Goal: Information Seeking & Learning: Learn about a topic

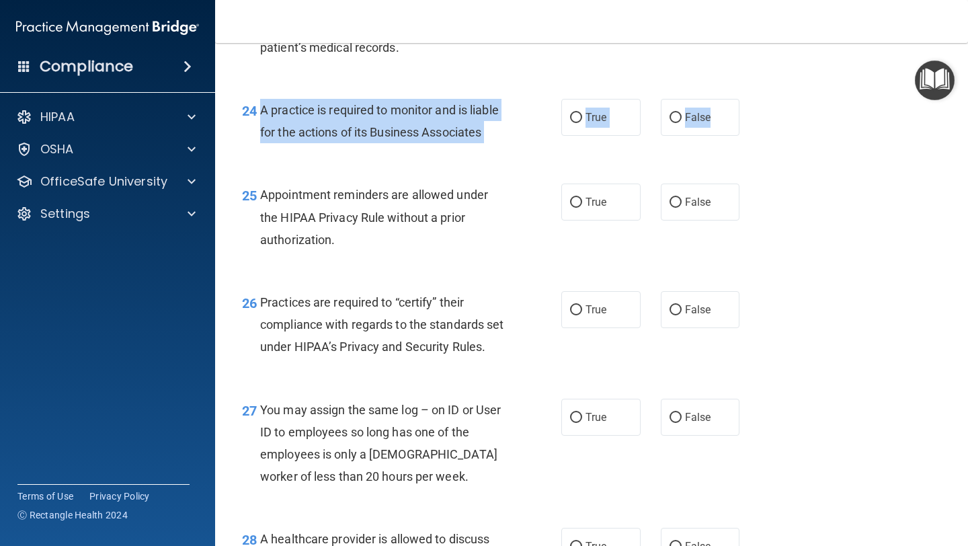
scroll to position [2928, 0]
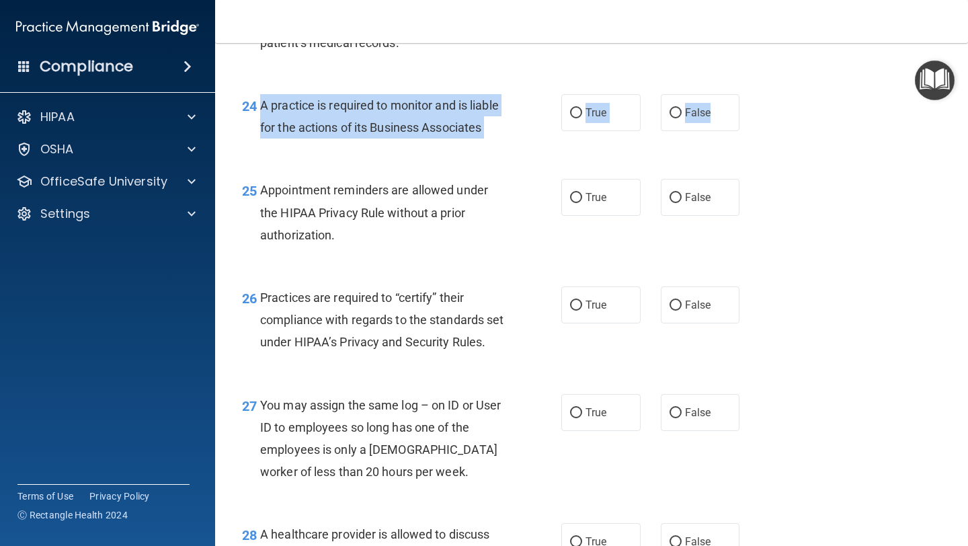
click at [454, 75] on div "23 A healthcare power of attorney provides rights to make decisions on behalf o…" at bounding box center [591, 13] width 719 height 130
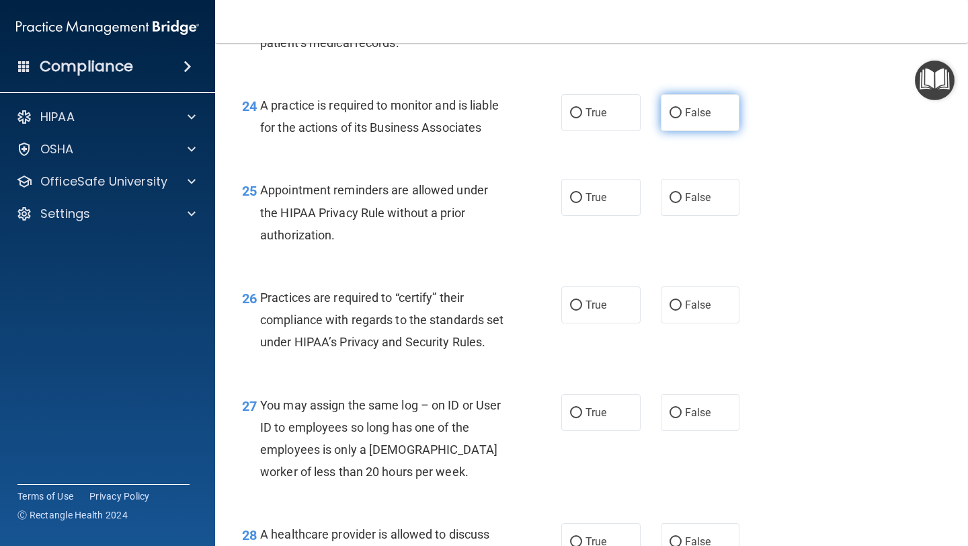
click at [681, 109] on label "False" at bounding box center [700, 112] width 79 height 37
click at [681, 109] on input "False" at bounding box center [676, 113] width 12 height 10
radio input "true"
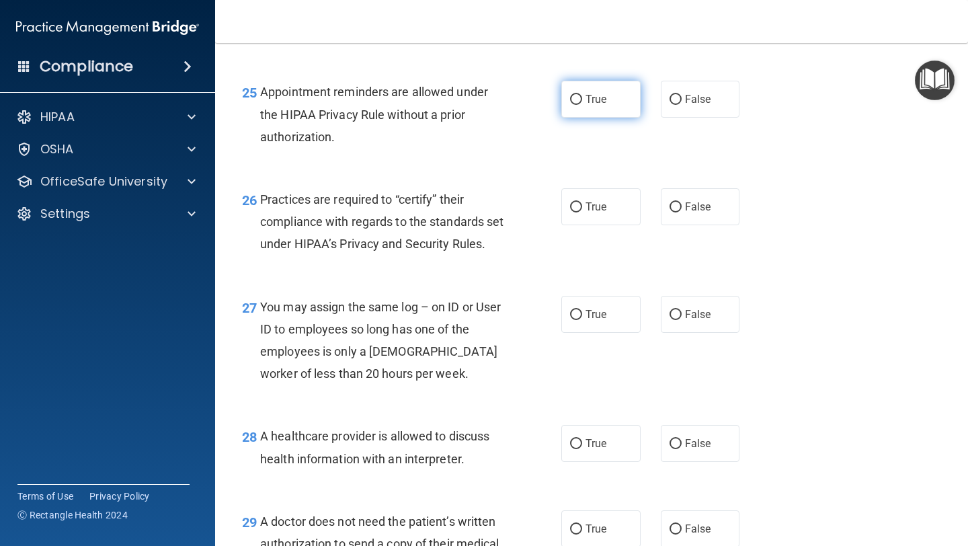
scroll to position [3028, 0]
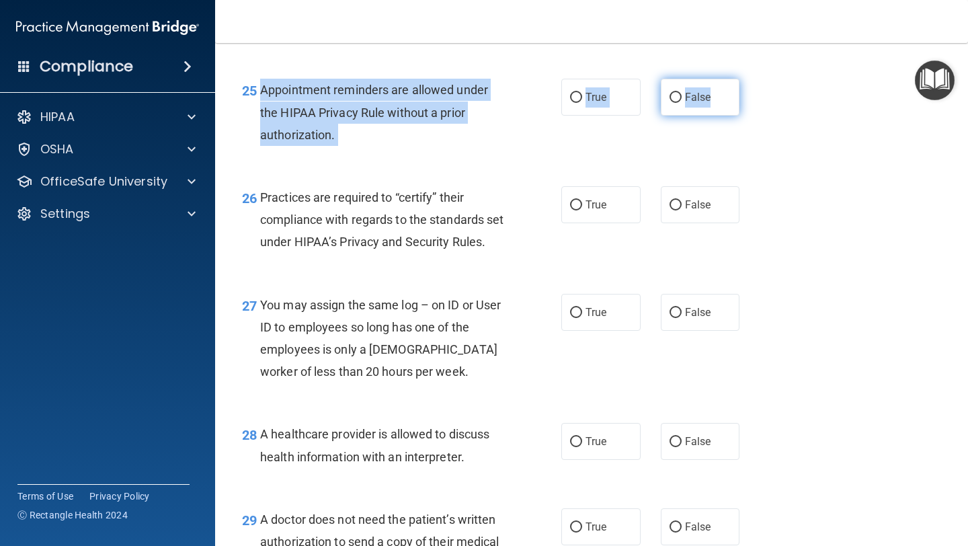
drag, startPoint x: 260, startPoint y: 90, endPoint x: 739, endPoint y: 102, distance: 478.8
click at [752, 79] on ng-form "25 Appointment reminders are allowed under the HIPAA Privacy Rule without a pri…" at bounding box center [752, 79] width 0 height 0
copy ng-form "Appointment reminders are allowed under the HIPAA Privacy Rule without a prior …"
click at [574, 97] on input "True" at bounding box center [576, 98] width 12 height 10
radio input "true"
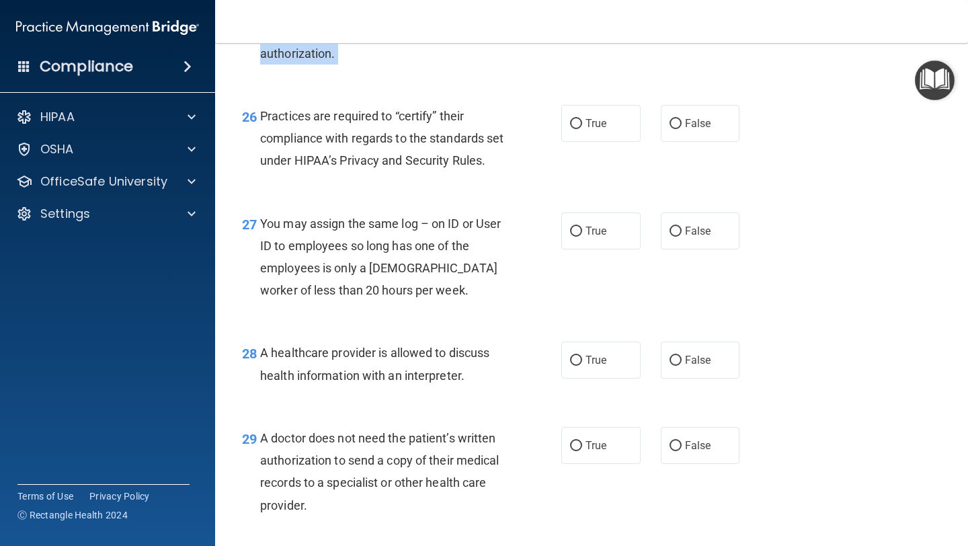
scroll to position [3111, 0]
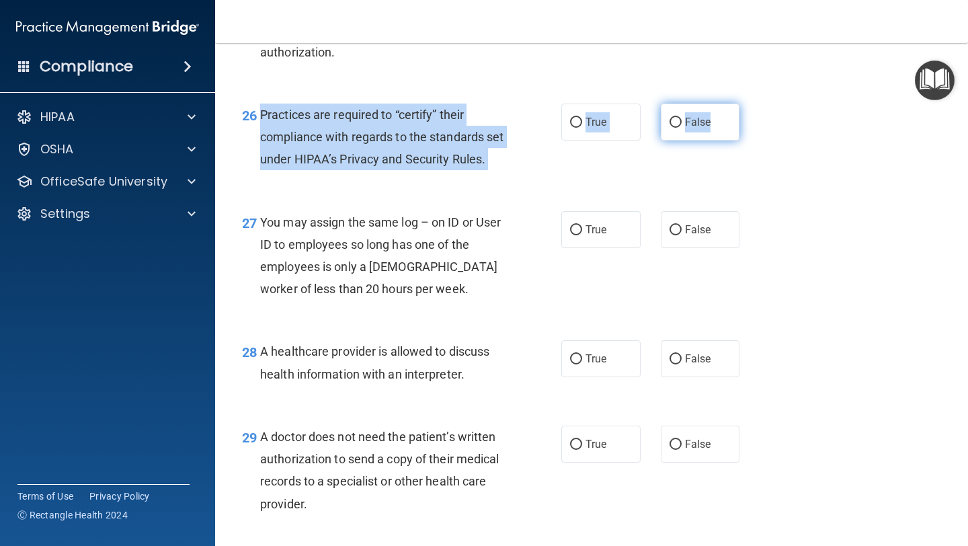
drag, startPoint x: 262, startPoint y: 112, endPoint x: 729, endPoint y: 134, distance: 467.8
click at [752, 104] on ng-form "26 Practices are required to “certify” their compliance with regards to the sta…" at bounding box center [752, 104] width 0 height 0
copy ng-form "Practices are required to “certify” their compliance with regards to the standa…"
click at [679, 235] on input "False" at bounding box center [676, 230] width 12 height 10
radio input "true"
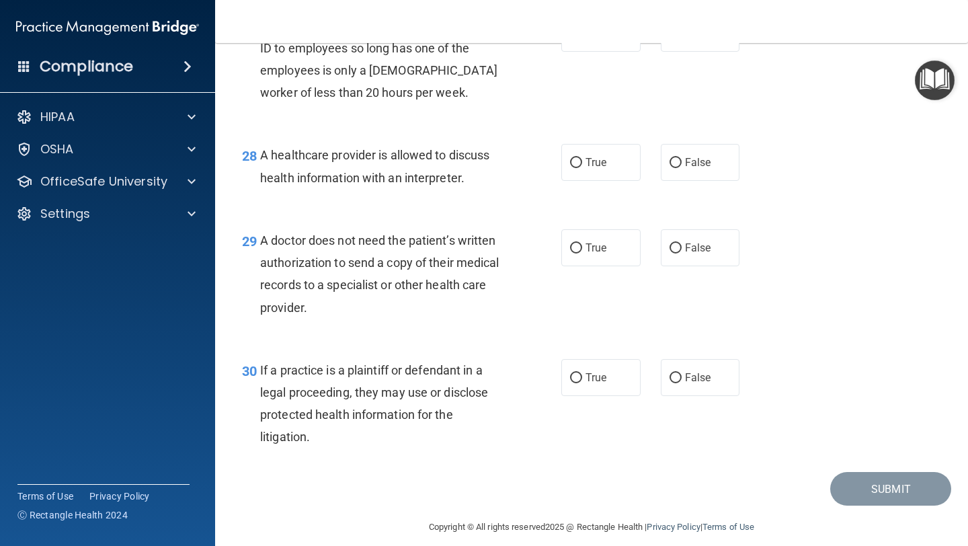
scroll to position [3322, 0]
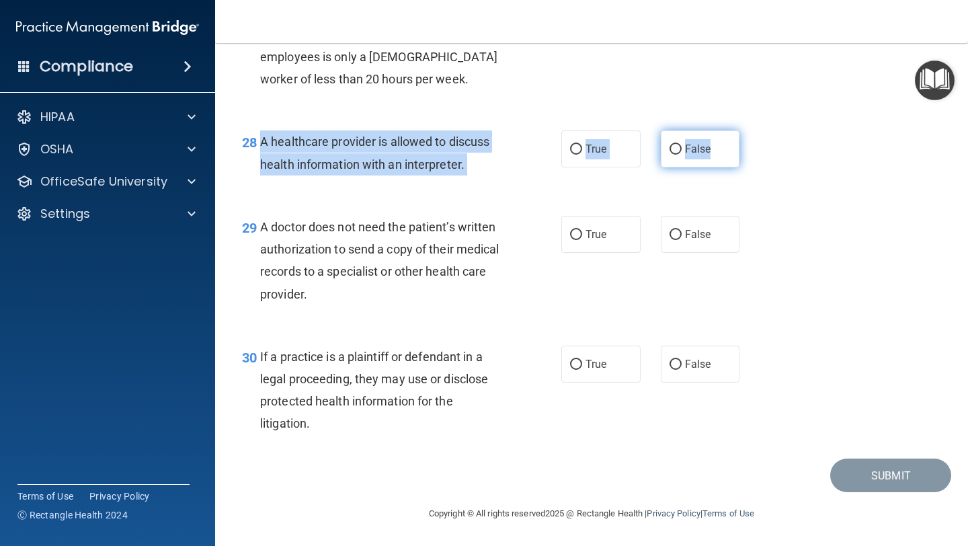
drag, startPoint x: 260, startPoint y: 161, endPoint x: 723, endPoint y: 167, distance: 462.6
click at [752, 130] on ng-form "28 A healthcare provider is allowed to discuss health information with an inter…" at bounding box center [752, 130] width 0 height 0
copy ng-form "A healthcare provider is allowed to discuss health information with an interpre…"
click at [577, 155] on input "True" at bounding box center [576, 150] width 12 height 10
radio input "true"
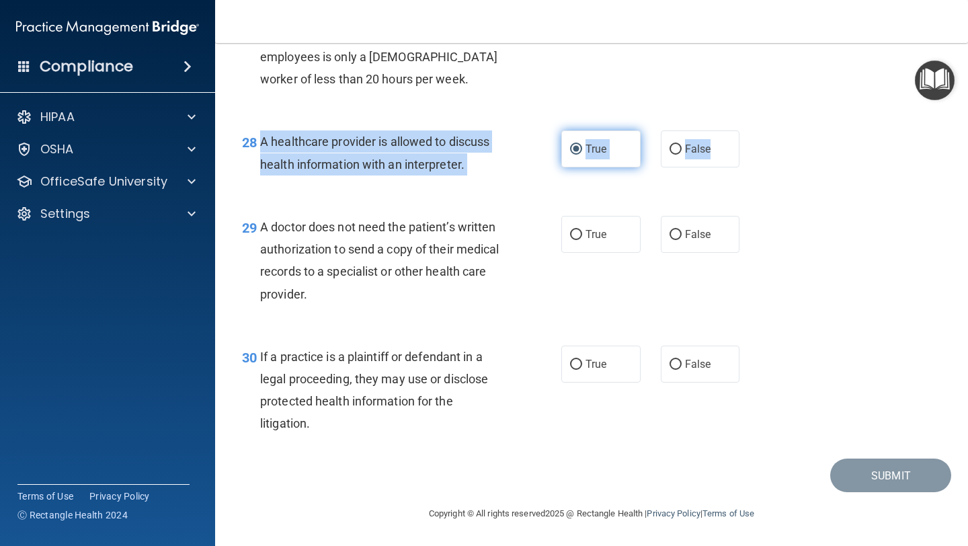
scroll to position [3343, 0]
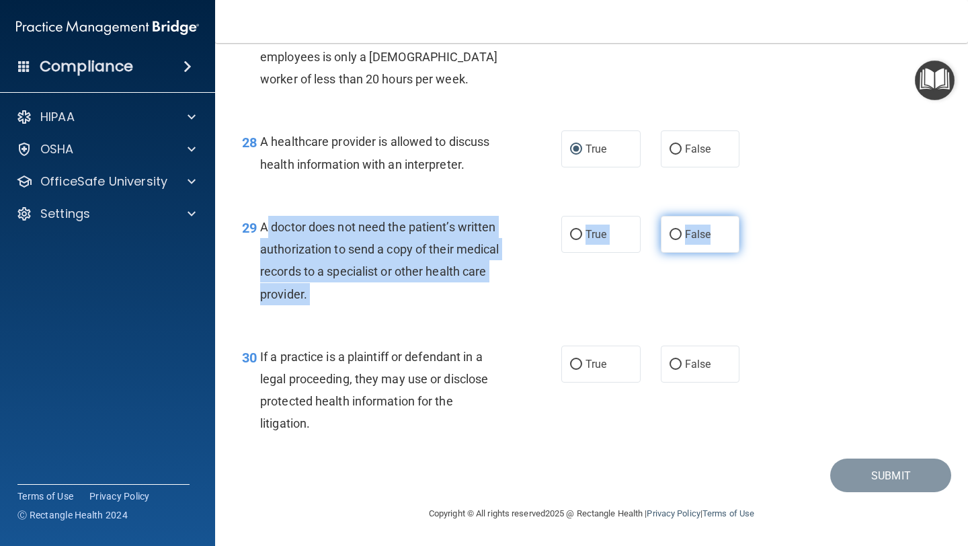
drag, startPoint x: 262, startPoint y: 226, endPoint x: 710, endPoint y: 240, distance: 448.0
click at [752, 216] on ng-form "29 A doctor does not need the patient’s written authorization to send a copy of…" at bounding box center [752, 216] width 0 height 0
copy ng-form "A doctor does not need the patient’s written authorization to send a copy of th…"
click at [673, 234] on input "False" at bounding box center [676, 235] width 12 height 10
radio input "true"
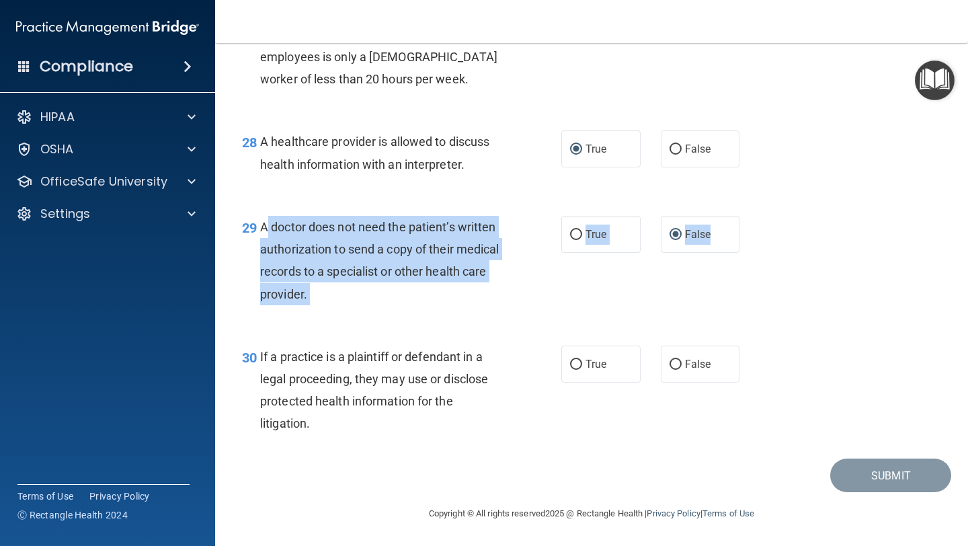
click at [466, 326] on div "29 A doctor does not need the patient’s written authorization to send a copy of…" at bounding box center [591, 264] width 719 height 130
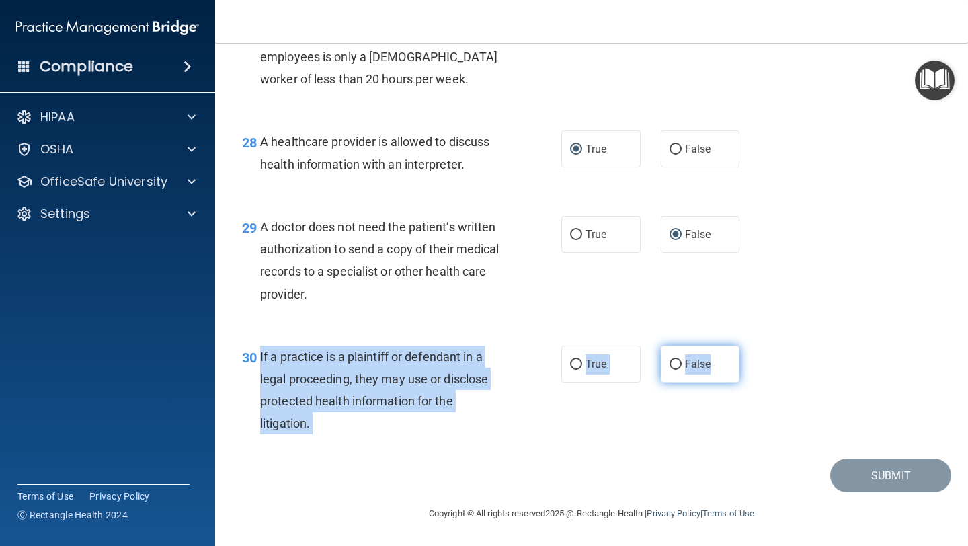
drag, startPoint x: 262, startPoint y: 354, endPoint x: 735, endPoint y: 370, distance: 474.2
click at [752, 346] on ng-form "30 If a practice is a plaintiff or defendant in a legal proceeding, they may us…" at bounding box center [752, 346] width 0 height 0
copy ng-form "If a practice is a plaintiff or defendant in a legal proceeding, they may use o…"
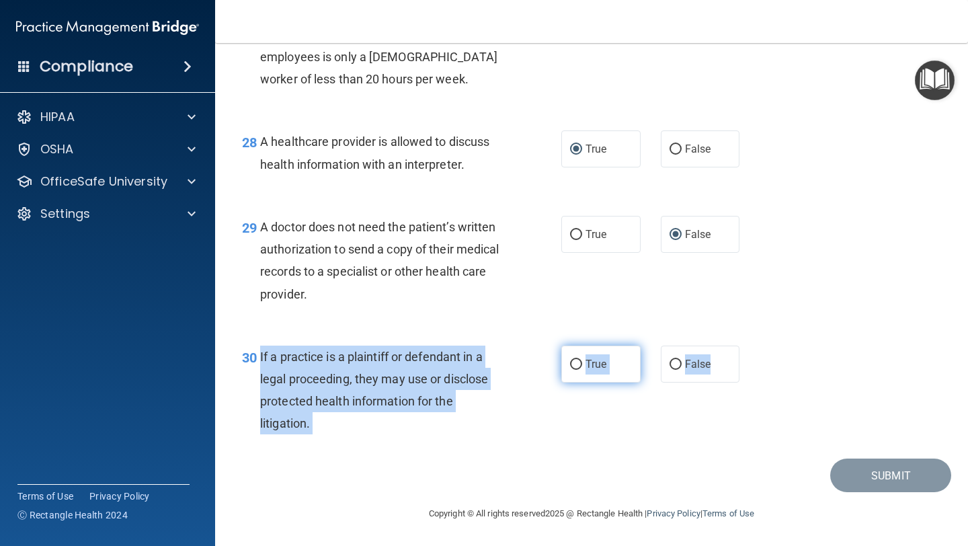
click at [577, 363] on input "True" at bounding box center [576, 365] width 12 height 10
radio input "true"
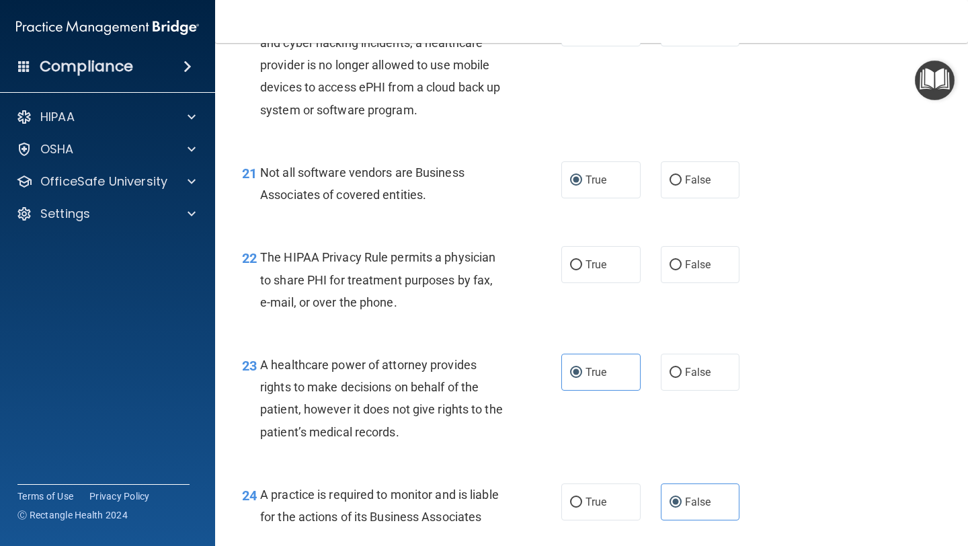
scroll to position [2555, 0]
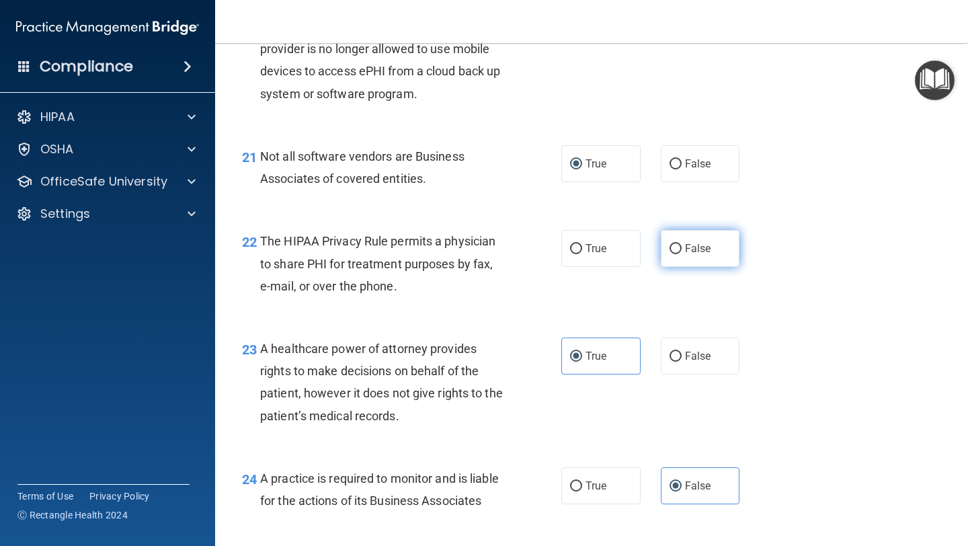
click at [671, 249] on input "False" at bounding box center [676, 249] width 12 height 10
radio input "true"
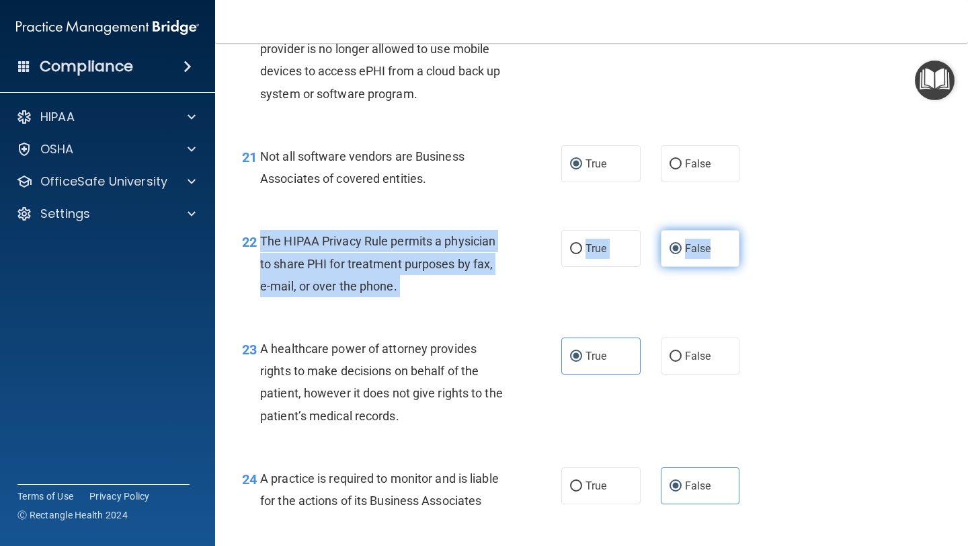
drag, startPoint x: 260, startPoint y: 241, endPoint x: 718, endPoint y: 251, distance: 457.9
click at [752, 230] on ng-form "22 The HIPAA Privacy Rule permits a physician to share PHI for treatment purpos…" at bounding box center [752, 230] width 0 height 0
copy ng-form "The HIPAA Privacy Rule permits a physician to share PHI for treatment purposes …"
click at [579, 250] on input "True" at bounding box center [576, 249] width 12 height 10
radio input "true"
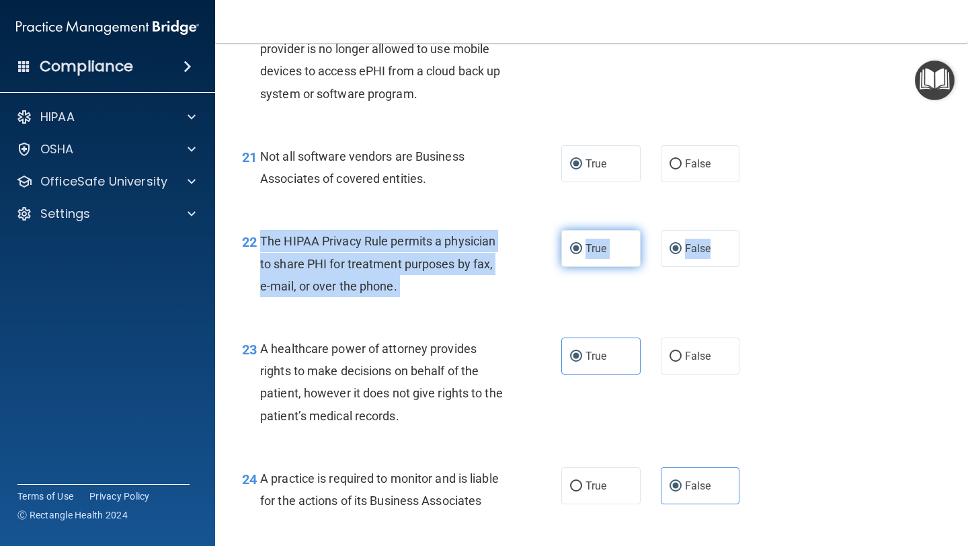
radio input "false"
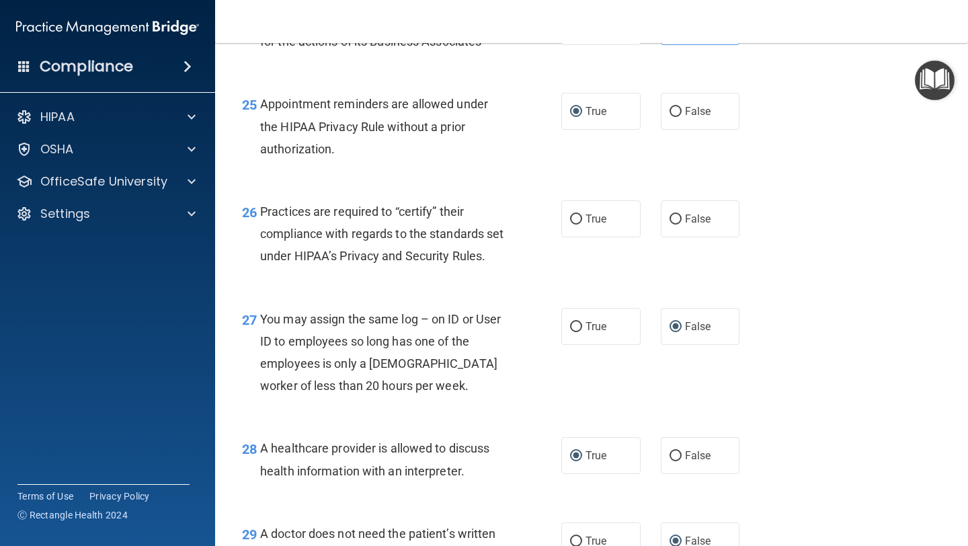
scroll to position [3007, 0]
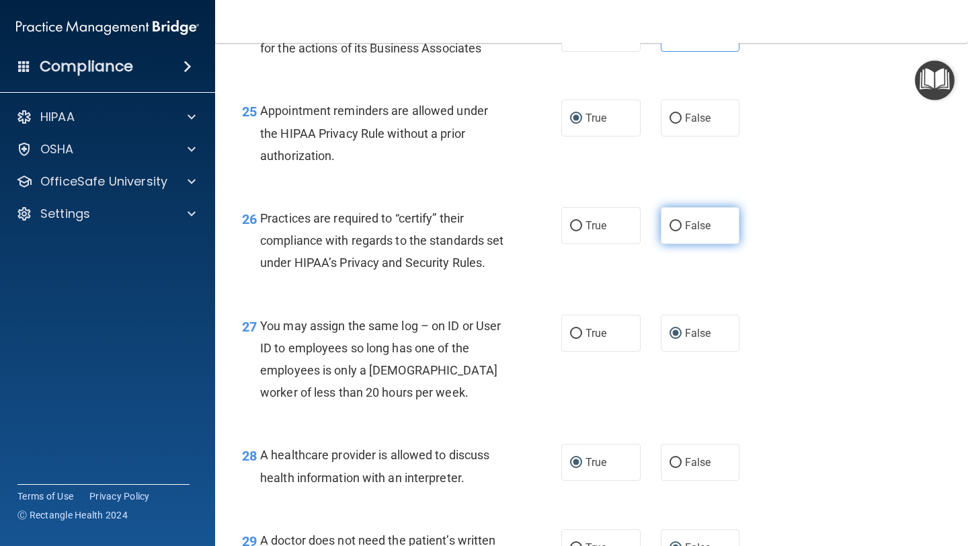
click at [676, 224] on input "False" at bounding box center [676, 226] width 12 height 10
radio input "true"
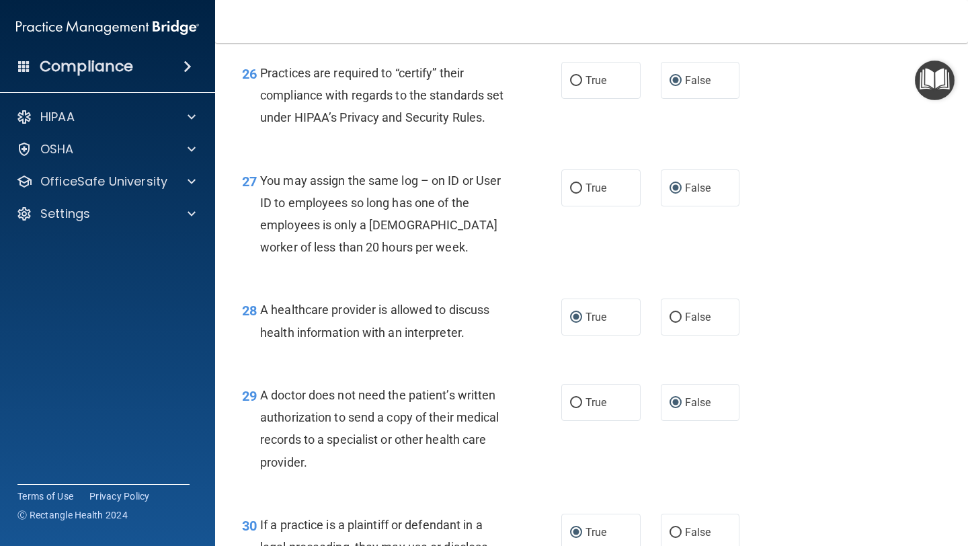
scroll to position [3343, 0]
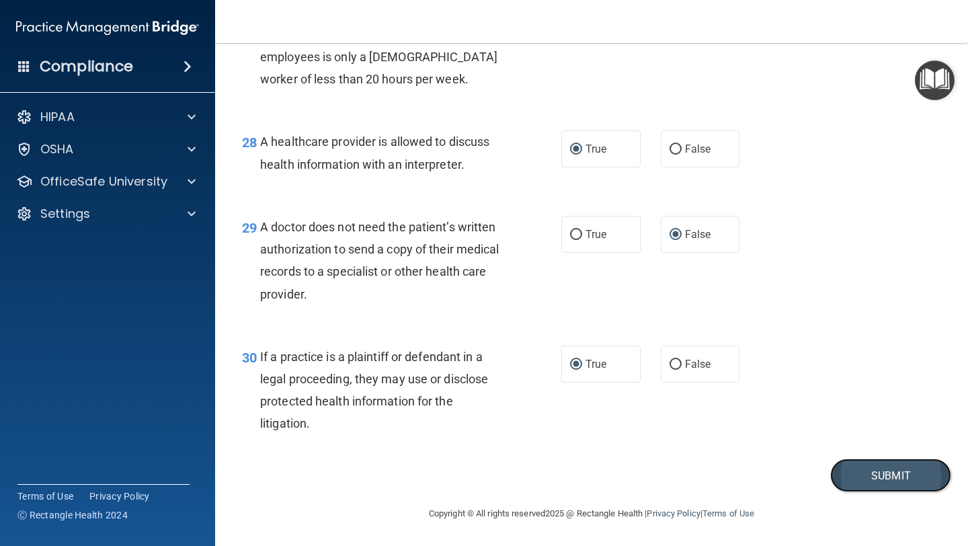
click at [876, 474] on button "Submit" at bounding box center [890, 475] width 121 height 34
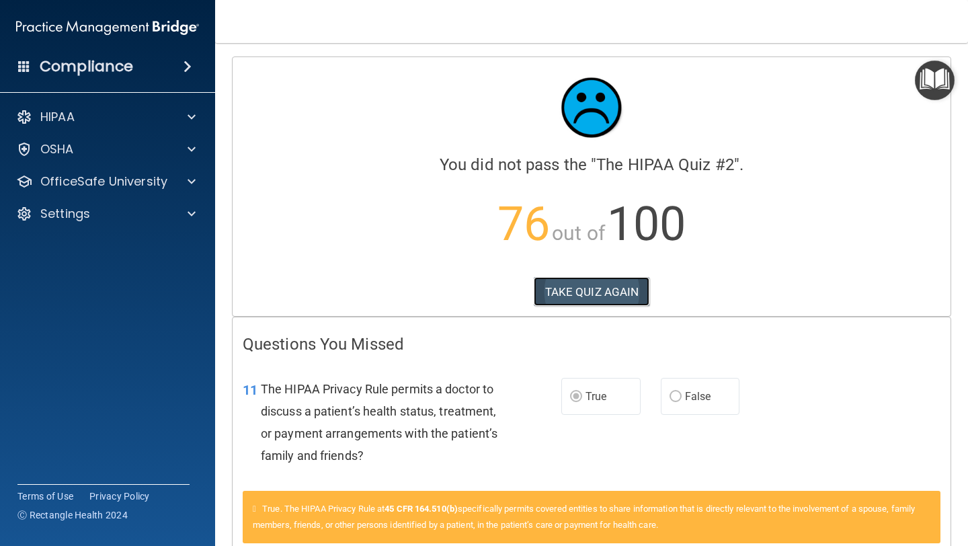
click at [600, 295] on button "TAKE QUIZ AGAIN" at bounding box center [592, 292] width 116 height 30
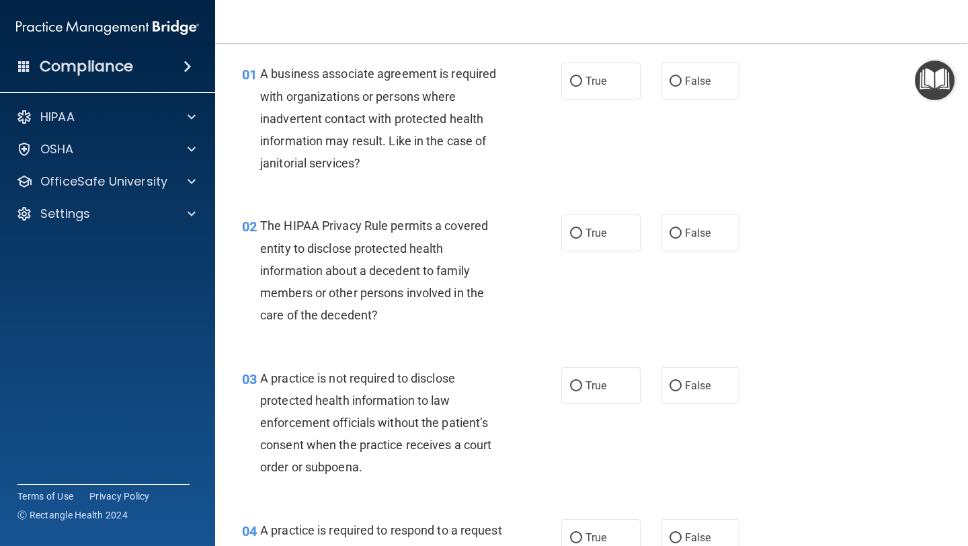
scroll to position [44, 0]
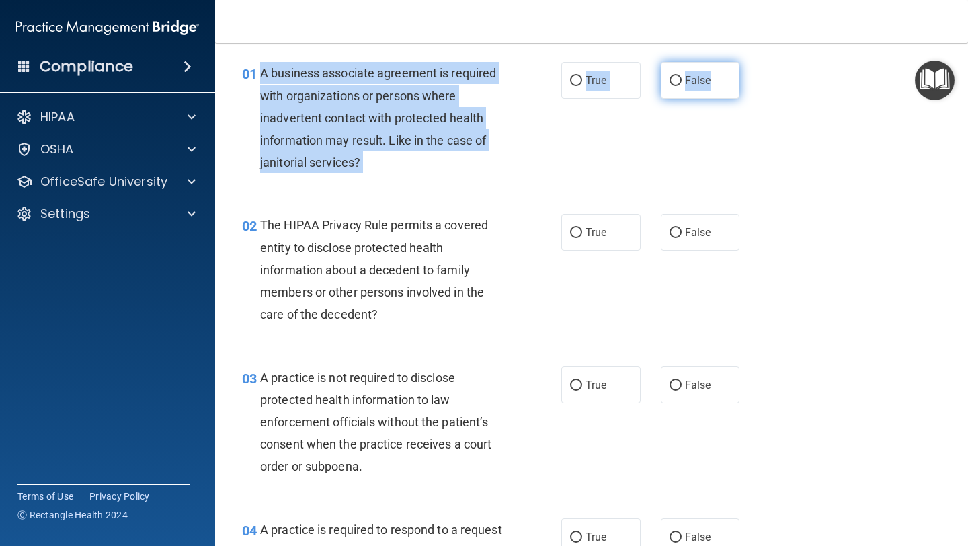
drag, startPoint x: 261, startPoint y: 73, endPoint x: 720, endPoint y: 81, distance: 459.2
click at [752, 62] on ng-form "01 A business associate agreement is required with organizations or persons whe…" at bounding box center [752, 62] width 0 height 0
copy ng-form "A business associate agreement is required with organizations or persons where …"
click at [678, 81] on input "False" at bounding box center [676, 81] width 12 height 10
radio input "true"
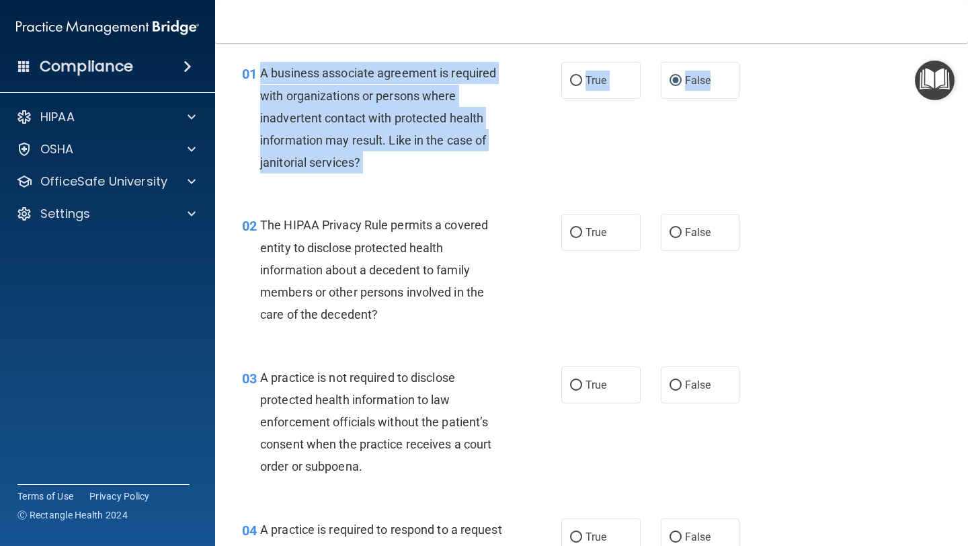
click at [241, 227] on div "02" at bounding box center [246, 226] width 28 height 25
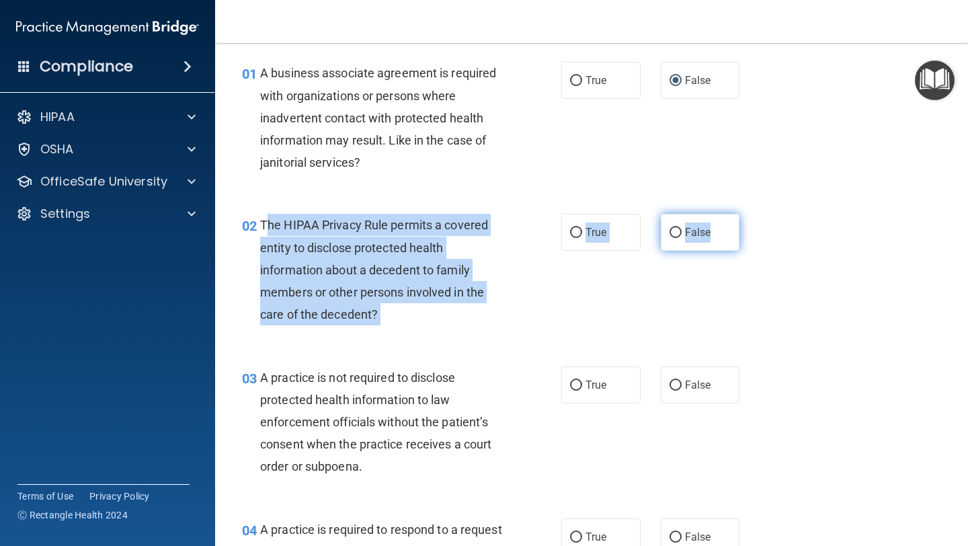
drag, startPoint x: 265, startPoint y: 225, endPoint x: 732, endPoint y: 243, distance: 467.6
click at [752, 214] on ng-form "02 The HIPAA Privacy Rule permits a covered entity to disclose protected health…" at bounding box center [752, 214] width 0 height 0
copy ng-form "he HIPAA Privacy Rule permits a covered entity to disclose protected health inf…"
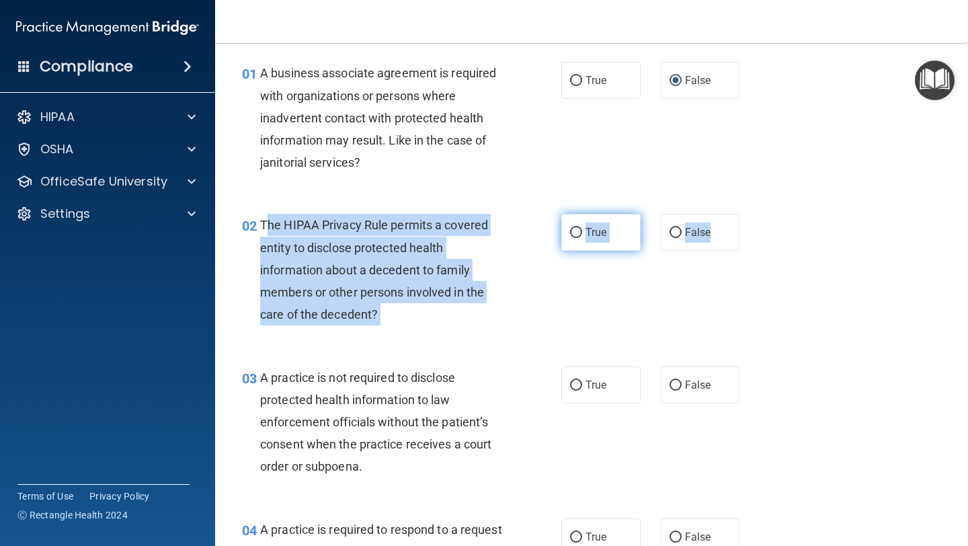
click at [582, 232] on input "True" at bounding box center [576, 233] width 12 height 10
radio input "true"
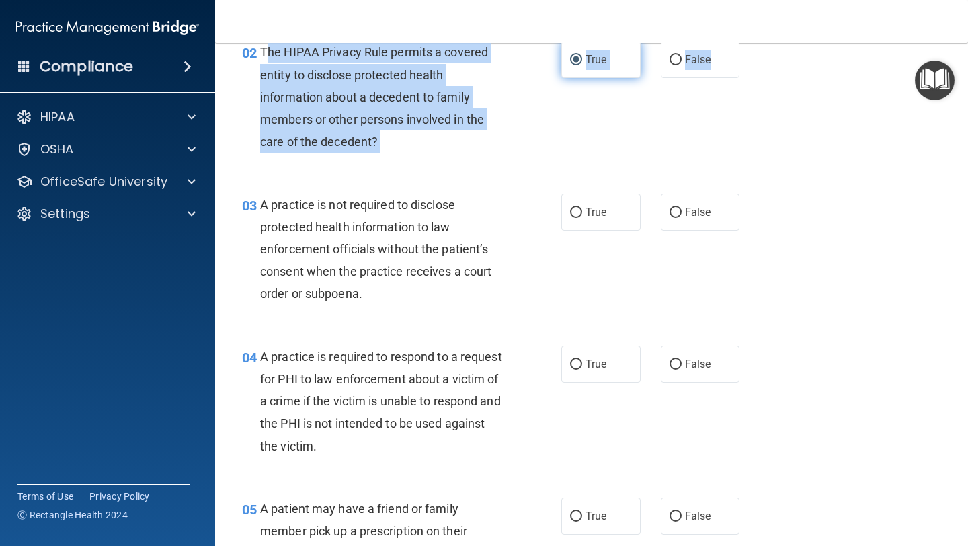
scroll to position [225, 0]
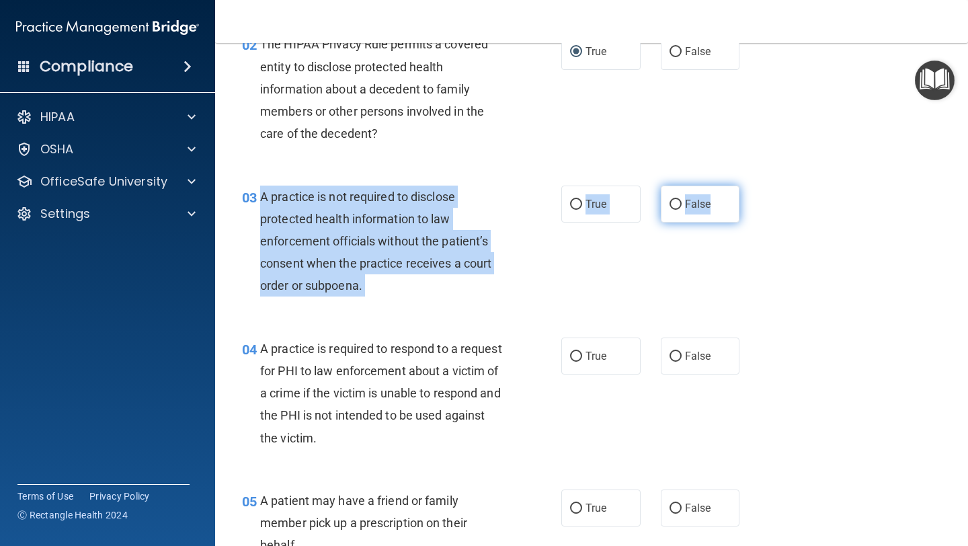
drag, startPoint x: 260, startPoint y: 194, endPoint x: 715, endPoint y: 211, distance: 455.4
click at [752, 186] on ng-form "03 A practice is not required to disclose protected health information to law e…" at bounding box center [752, 186] width 0 height 0
click at [674, 203] on input "False" at bounding box center [676, 205] width 12 height 10
radio input "true"
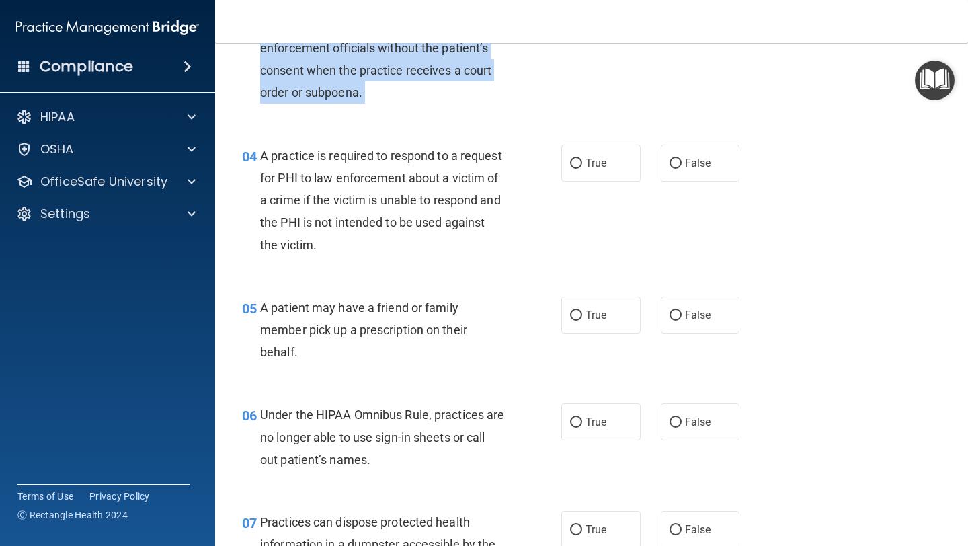
scroll to position [422, 0]
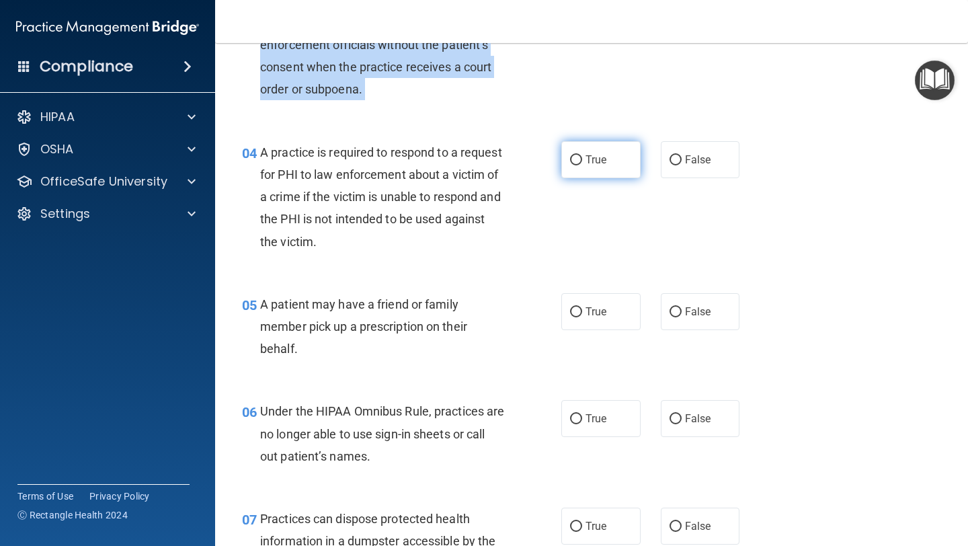
click at [579, 155] on input "True" at bounding box center [576, 160] width 12 height 10
radio input "true"
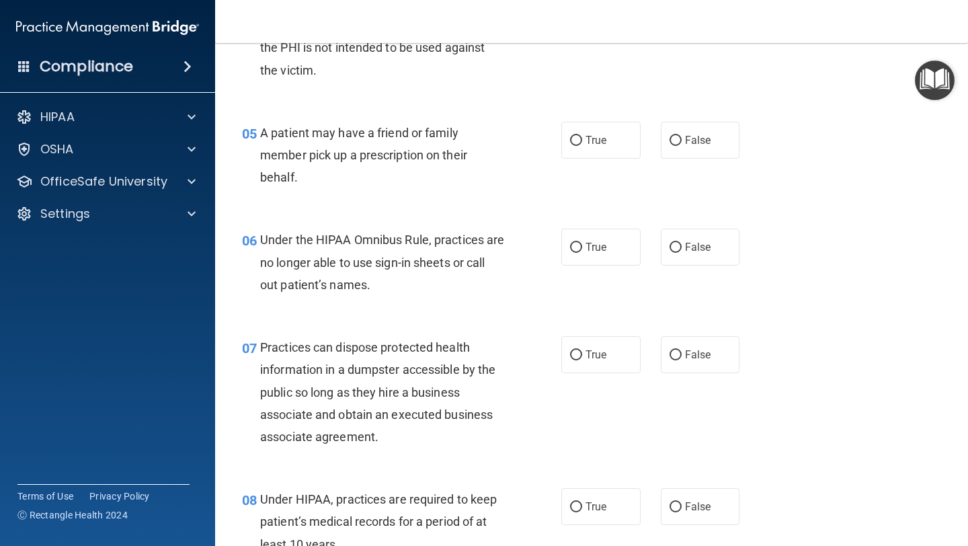
scroll to position [595, 0]
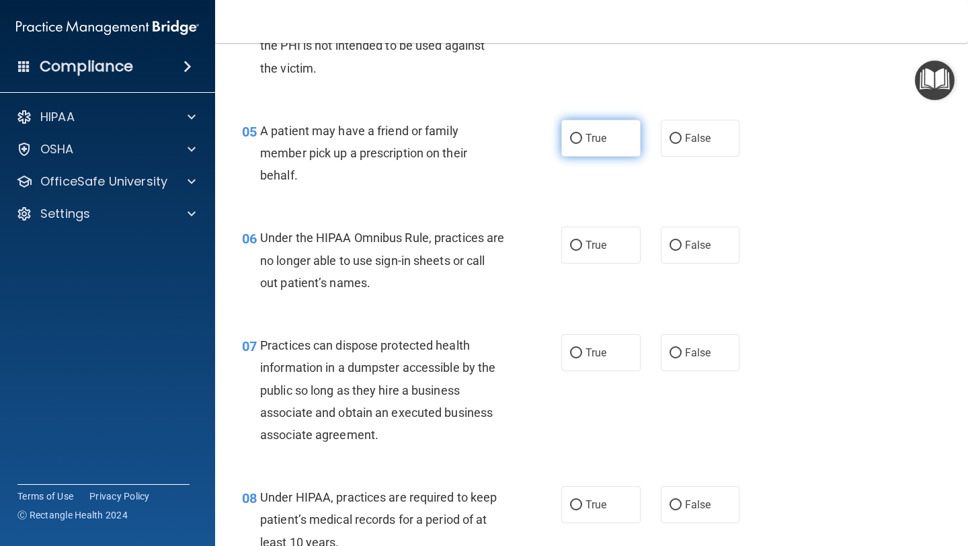
click at [576, 136] on input "True" at bounding box center [576, 139] width 12 height 10
radio input "true"
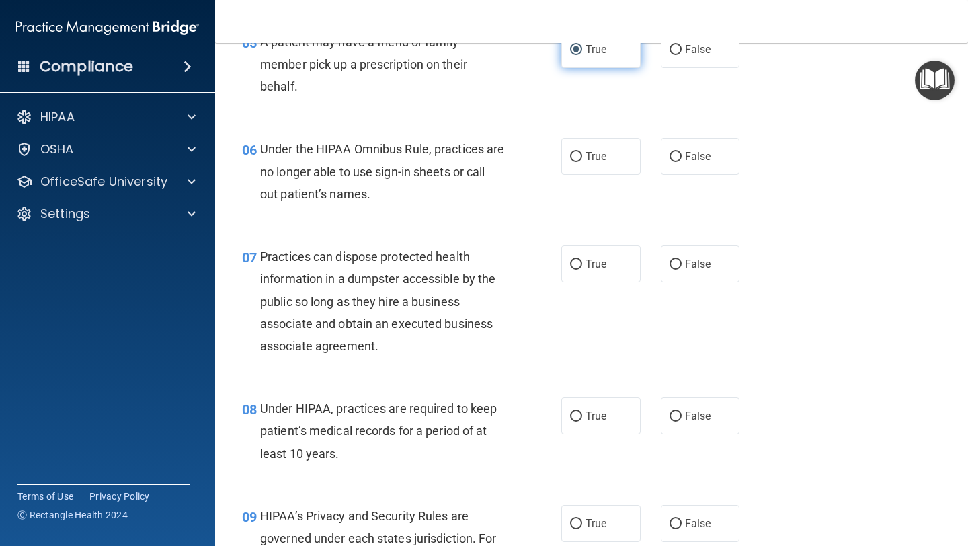
scroll to position [688, 0]
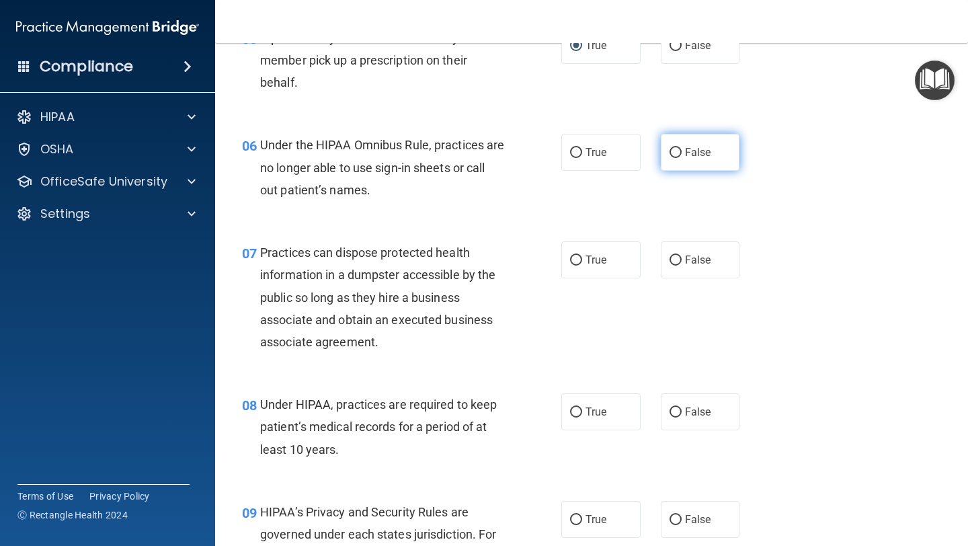
click at [682, 155] on label "False" at bounding box center [700, 152] width 79 height 37
click at [682, 155] on input "False" at bounding box center [676, 153] width 12 height 10
radio input "true"
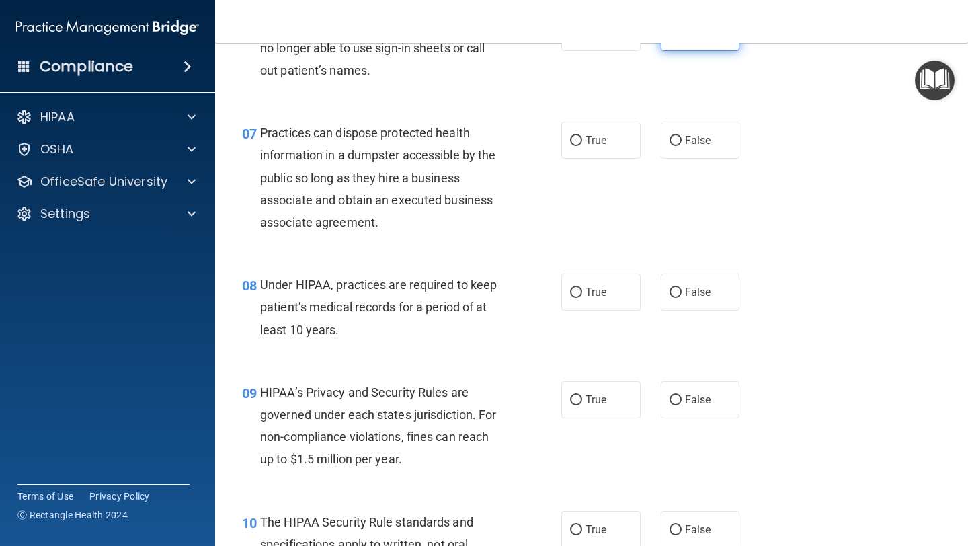
scroll to position [809, 0]
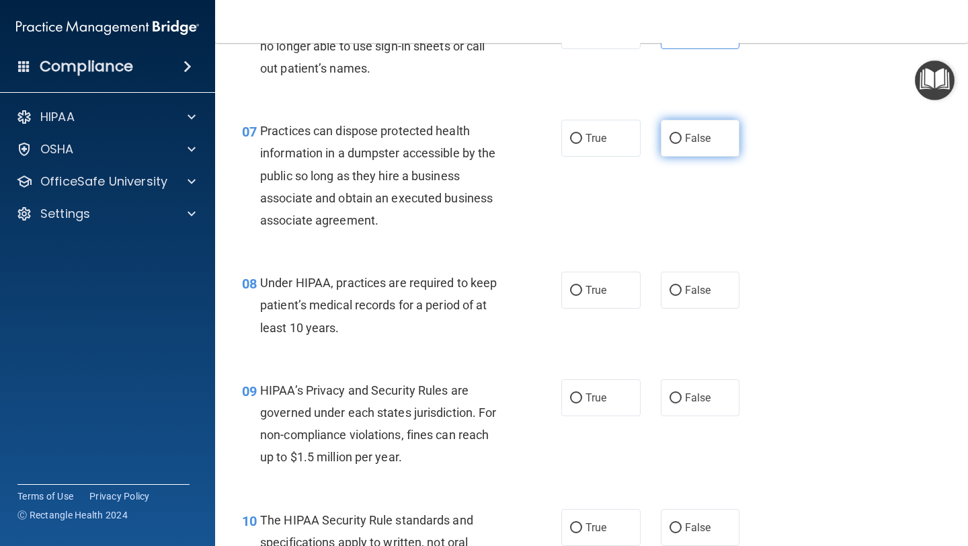
click at [678, 138] on input "False" at bounding box center [676, 139] width 12 height 10
radio input "true"
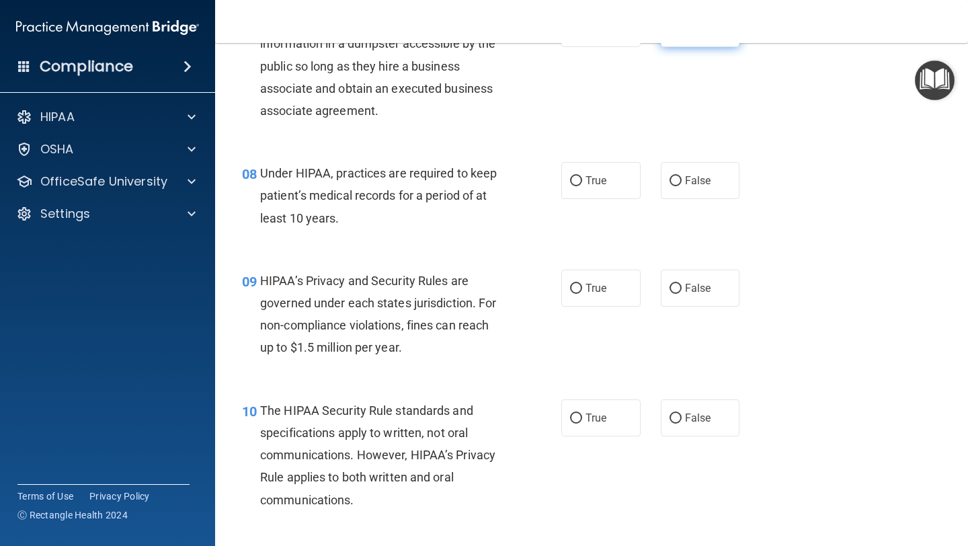
scroll to position [933, 0]
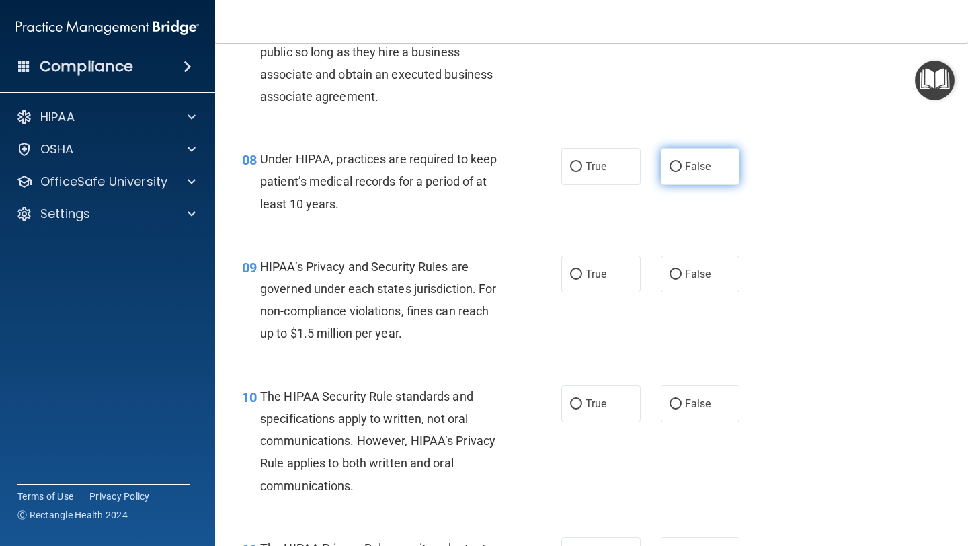
click at [682, 164] on label "False" at bounding box center [700, 166] width 79 height 37
click at [682, 164] on input "False" at bounding box center [676, 167] width 12 height 10
radio input "true"
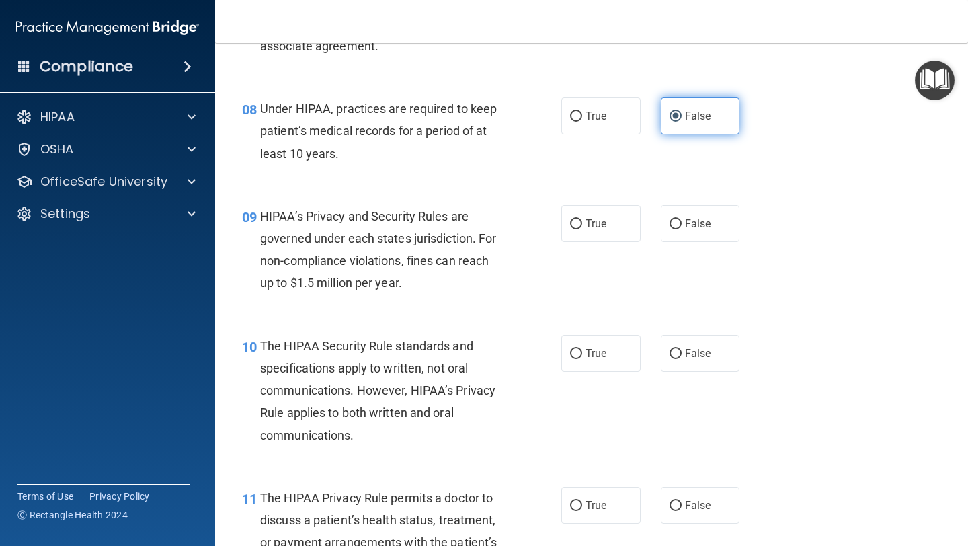
scroll to position [985, 0]
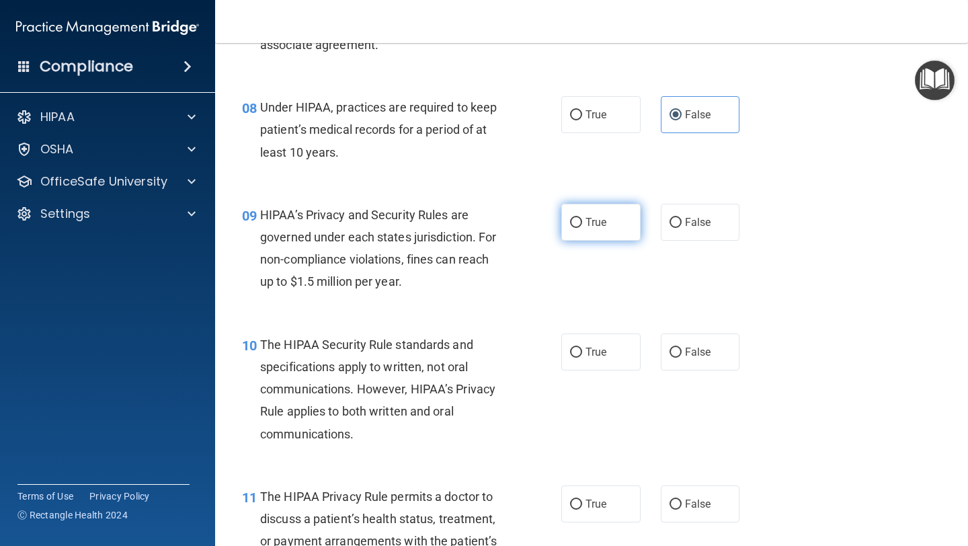
click at [572, 225] on input "True" at bounding box center [576, 223] width 12 height 10
radio input "true"
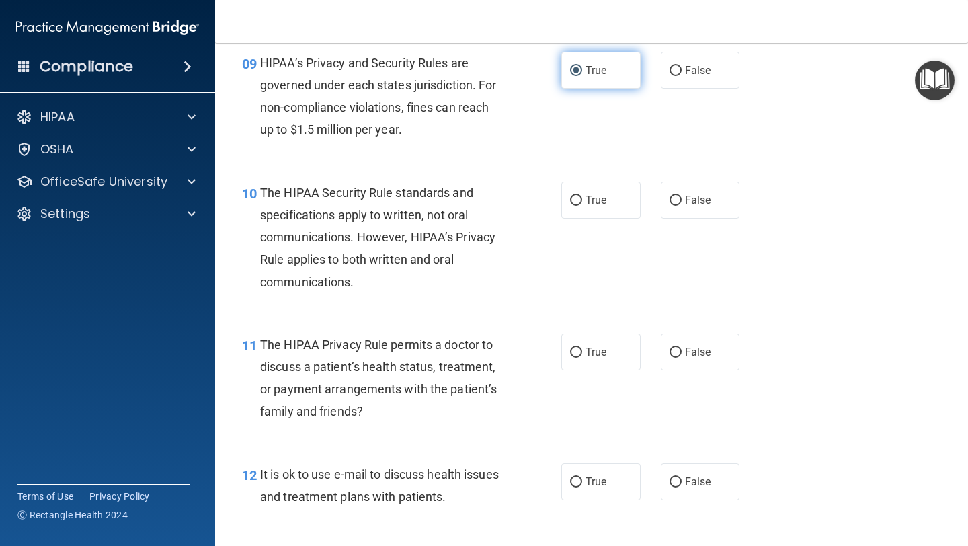
scroll to position [1147, 0]
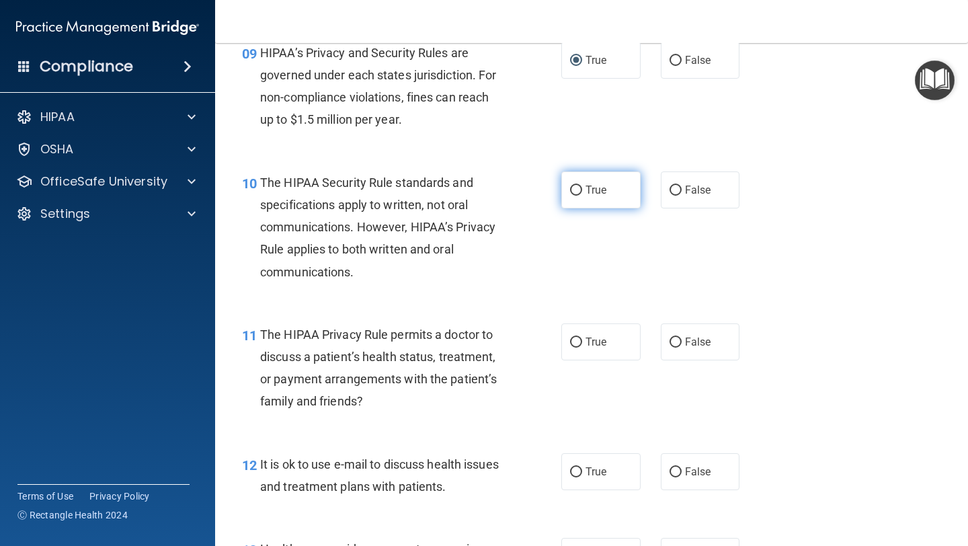
click at [577, 190] on input "True" at bounding box center [576, 191] width 12 height 10
radio input "true"
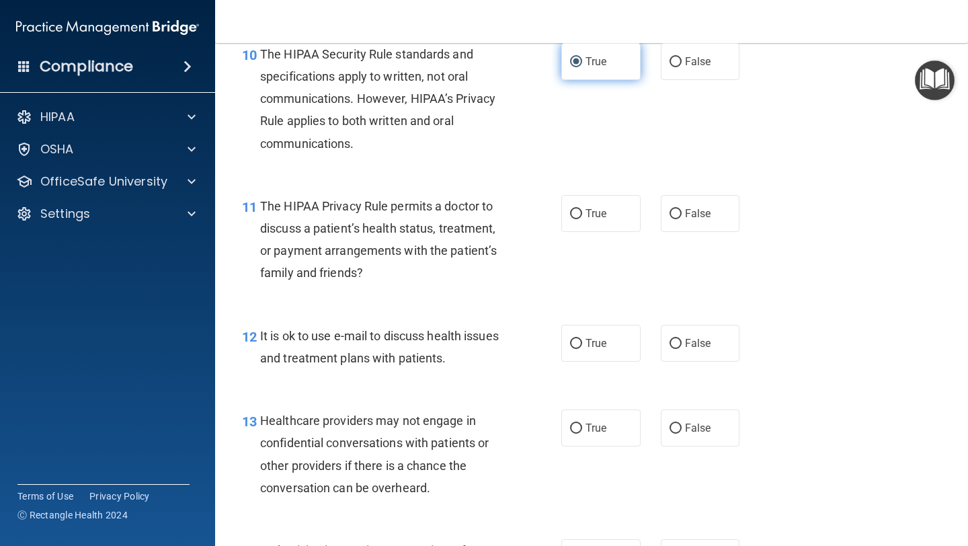
scroll to position [1277, 0]
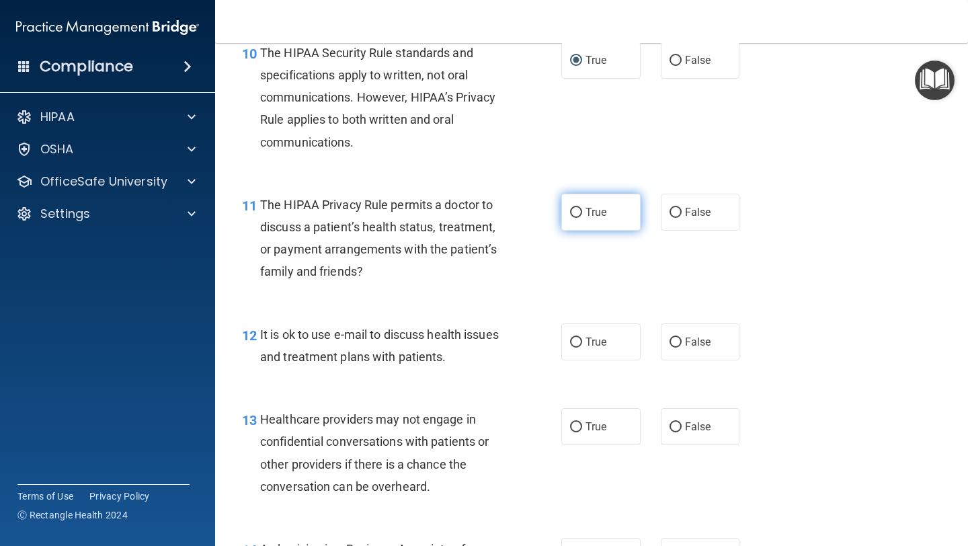
click at [577, 213] on input "True" at bounding box center [576, 213] width 12 height 10
radio input "true"
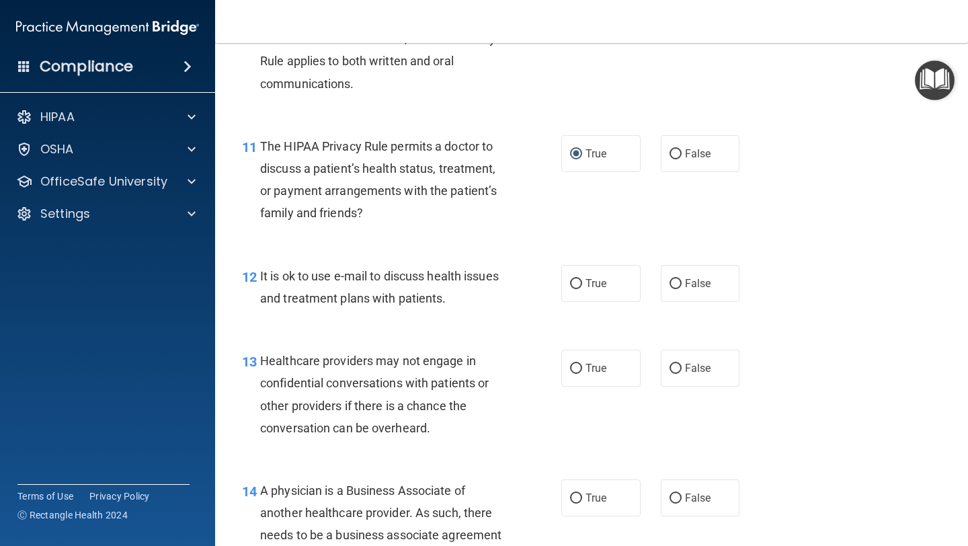
scroll to position [1336, 0]
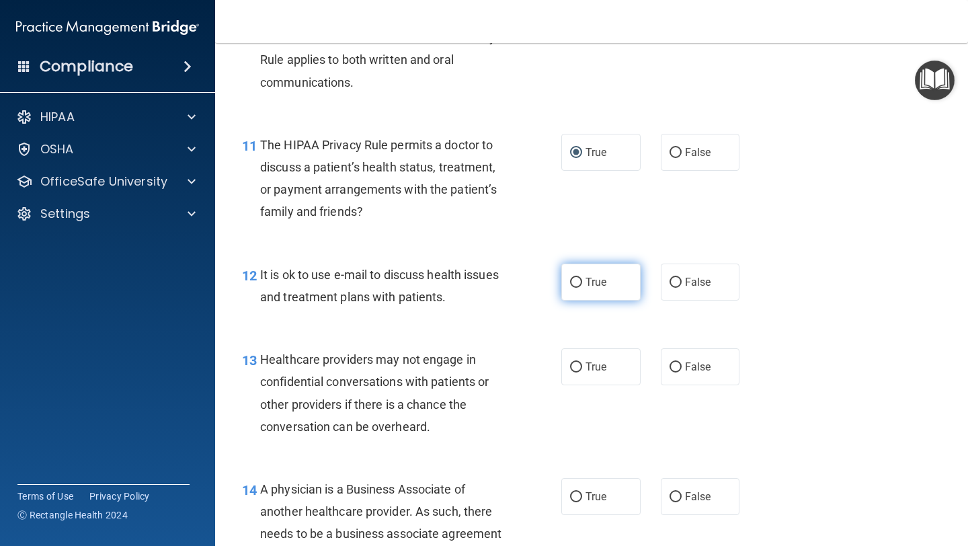
click at [577, 278] on input "True" at bounding box center [576, 283] width 12 height 10
radio input "true"
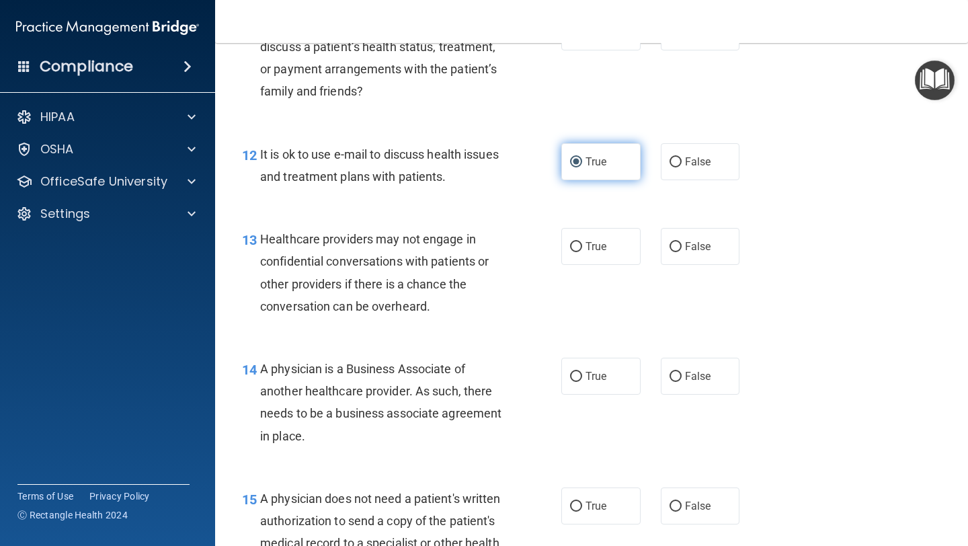
scroll to position [1457, 0]
click at [678, 244] on input "False" at bounding box center [676, 246] width 12 height 10
radio input "true"
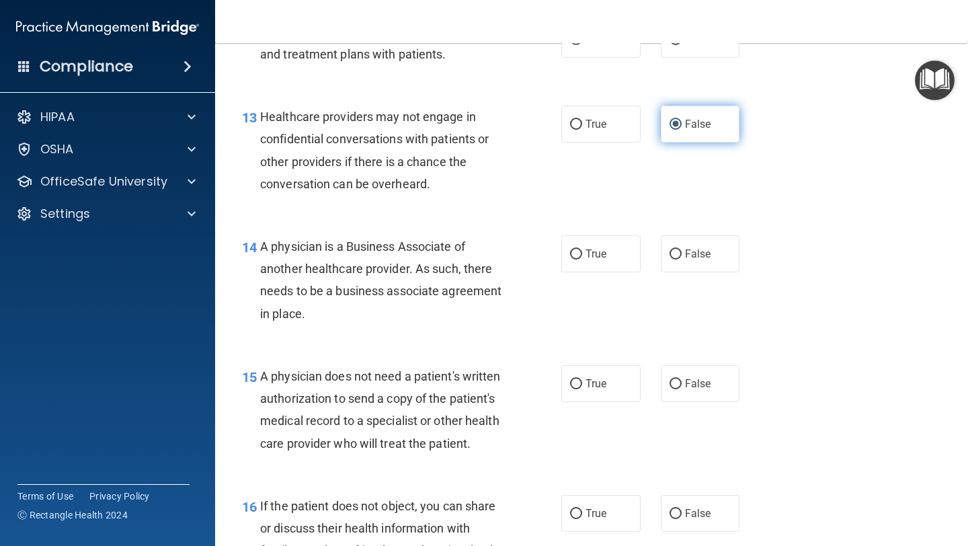
scroll to position [1580, 0]
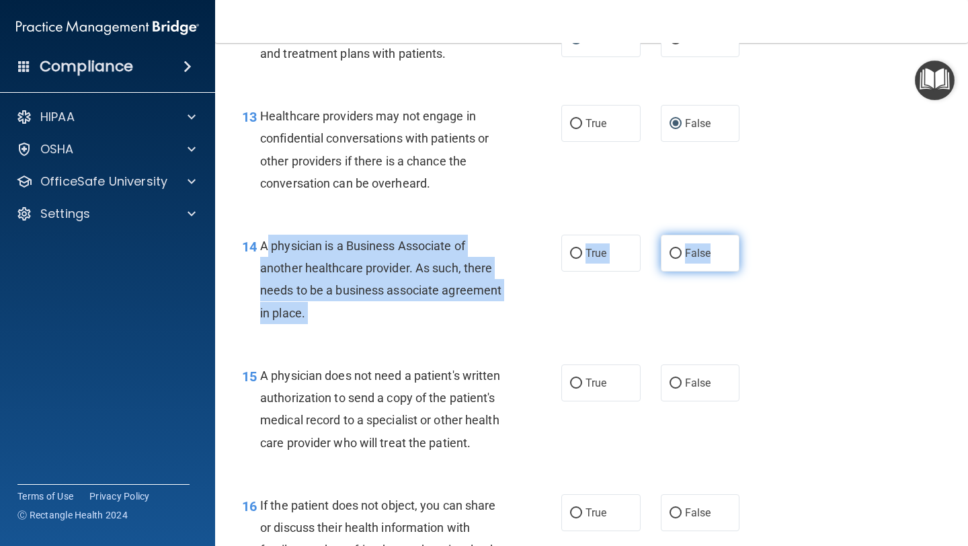
drag, startPoint x: 262, startPoint y: 247, endPoint x: 715, endPoint y: 253, distance: 453.8
click at [752, 235] on ng-form "14 A physician is a Business Associate of another healthcare provider. As such,…" at bounding box center [752, 235] width 0 height 0
copy ng-form "A physician is a Business Associate of another healthcare provider. As such, th…"
click at [674, 252] on input "False" at bounding box center [676, 254] width 12 height 10
radio input "true"
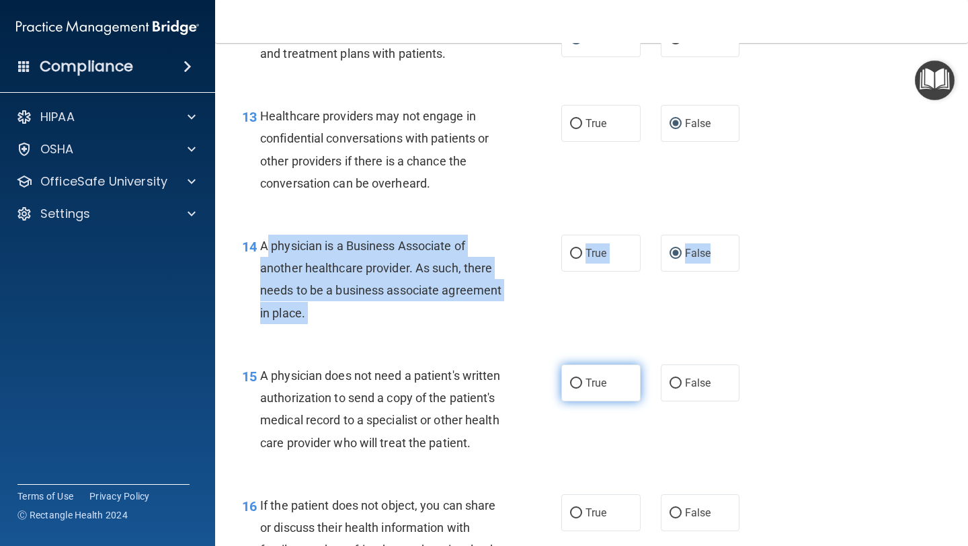
click at [575, 381] on input "True" at bounding box center [576, 383] width 12 height 10
radio input "true"
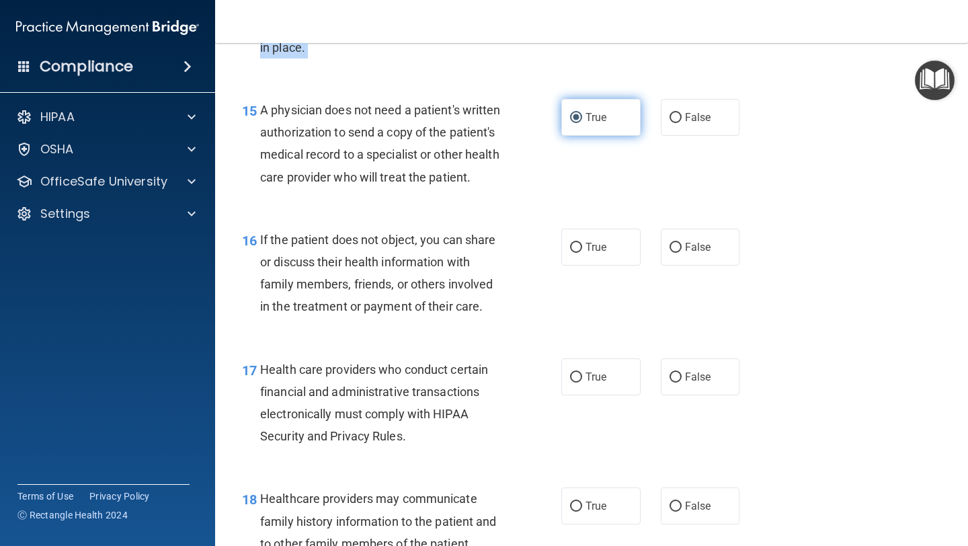
scroll to position [1850, 0]
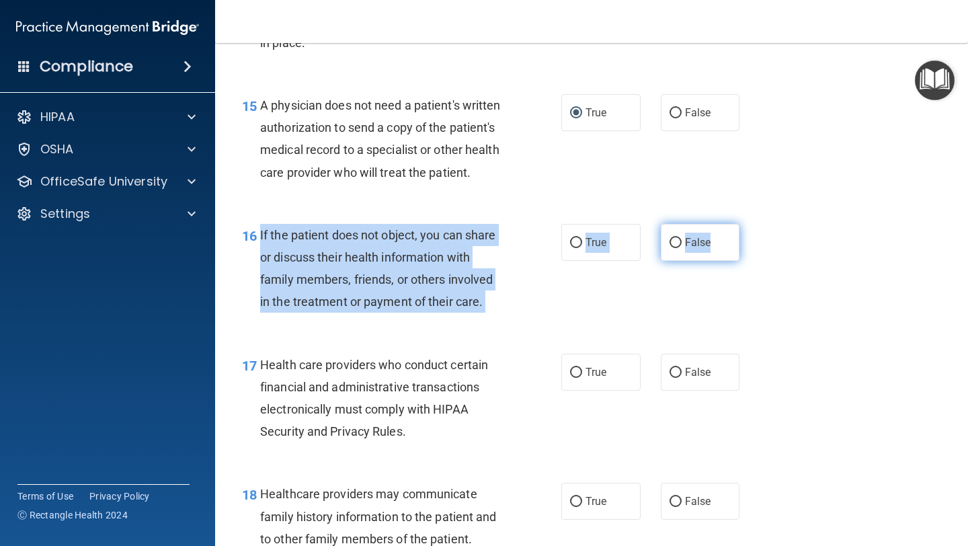
drag, startPoint x: 260, startPoint y: 233, endPoint x: 725, endPoint y: 247, distance: 465.4
click at [752, 224] on ng-form "16 If the patient does not object, you can share or discuss their health inform…" at bounding box center [752, 224] width 0 height 0
copy ng-form "If the patient does not object, you can share or discuss their health informati…"
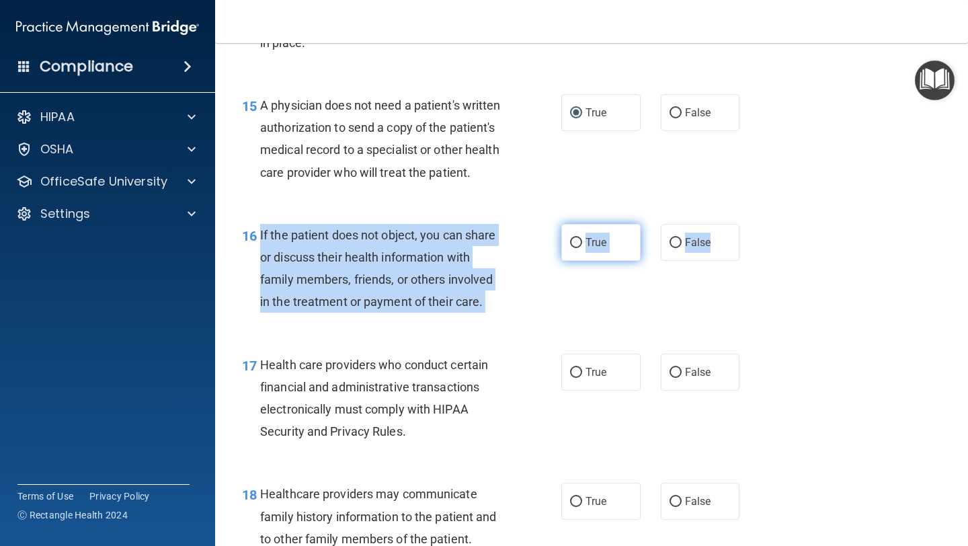
click at [575, 241] on input "True" at bounding box center [576, 243] width 12 height 10
radio input "true"
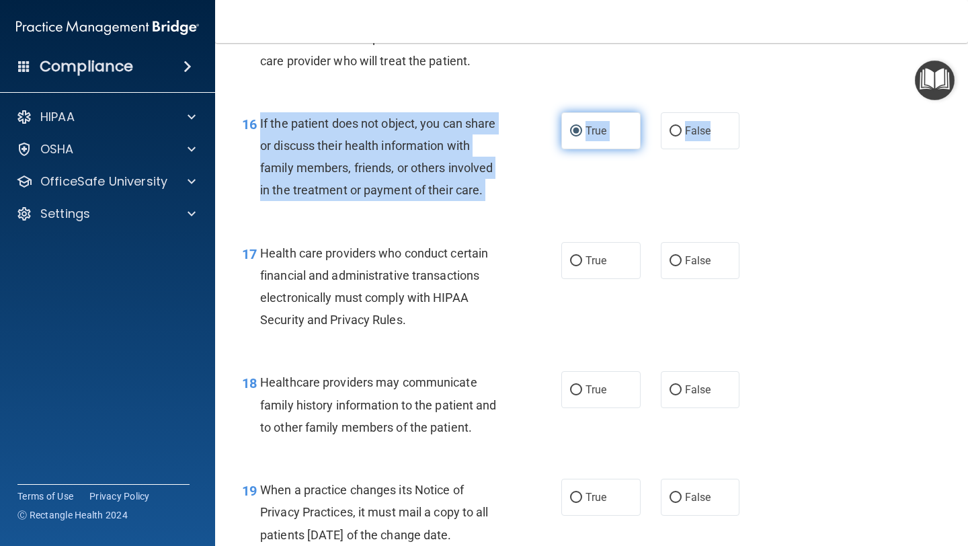
scroll to position [1964, 0]
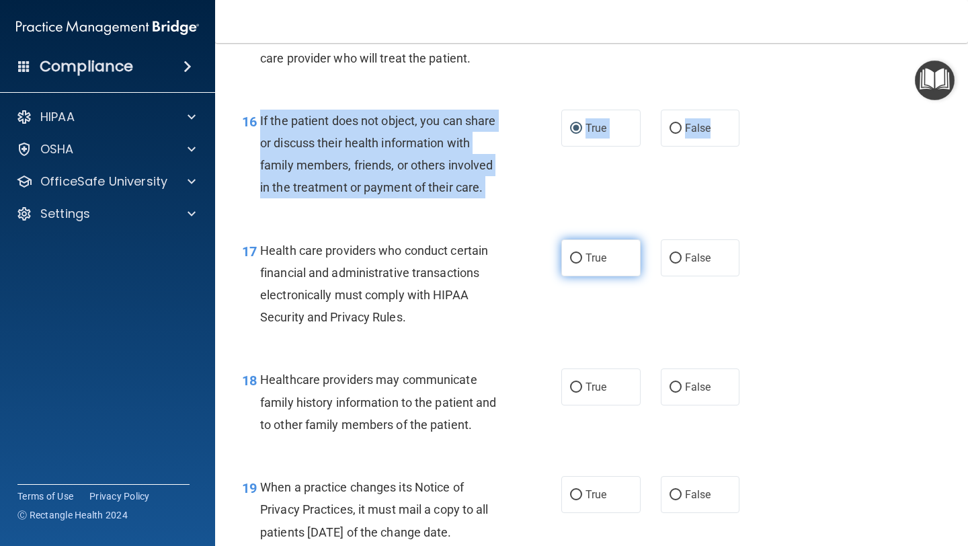
click at [575, 261] on input "True" at bounding box center [576, 258] width 12 height 10
radio input "true"
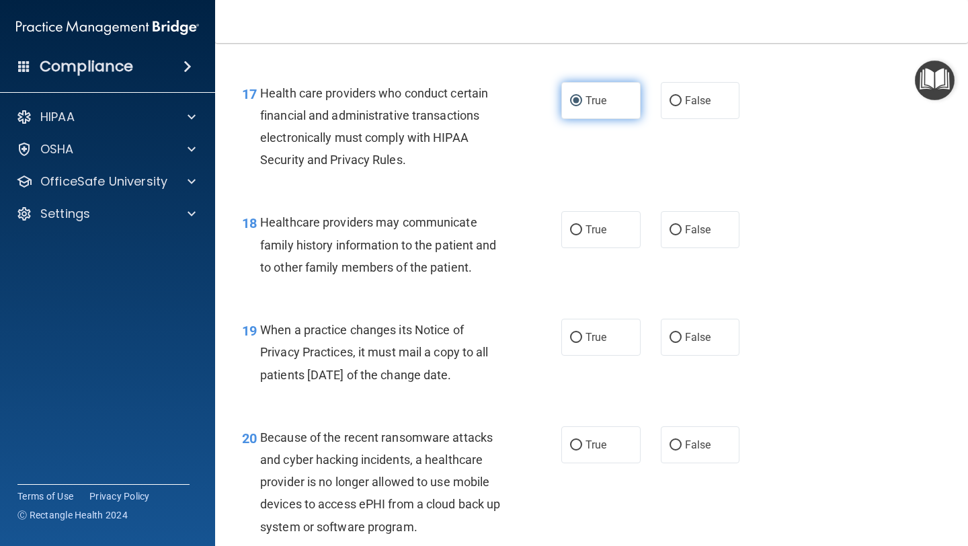
scroll to position [2124, 0]
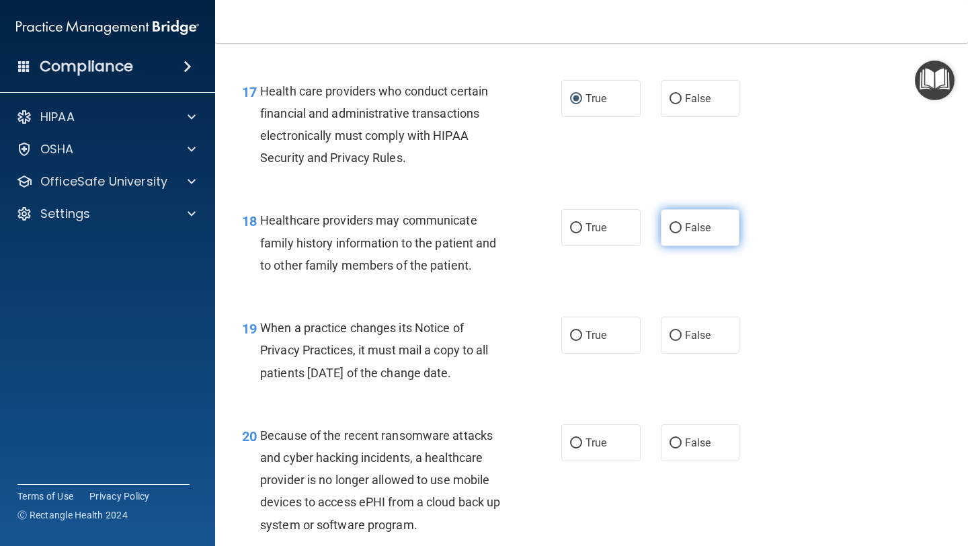
click at [676, 226] on input "False" at bounding box center [676, 228] width 12 height 10
radio input "true"
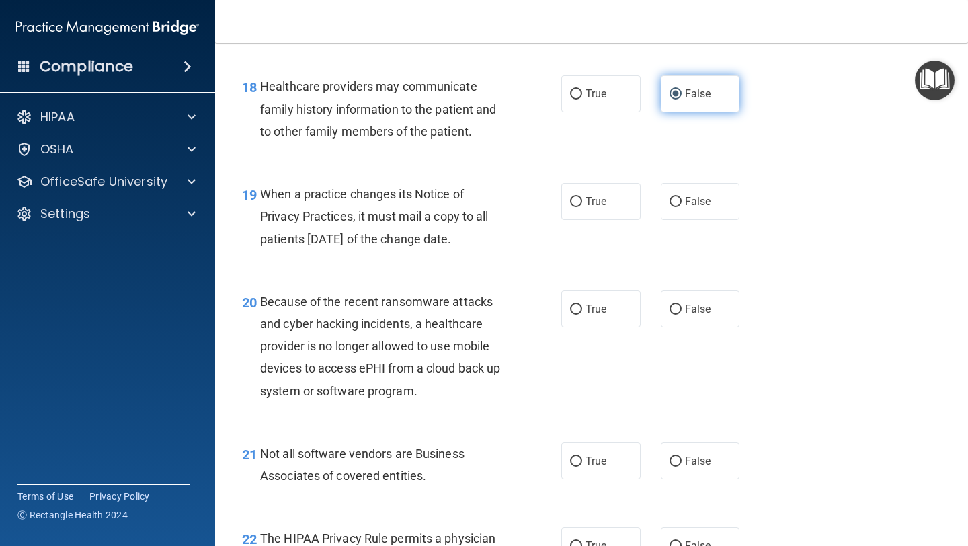
scroll to position [2259, 0]
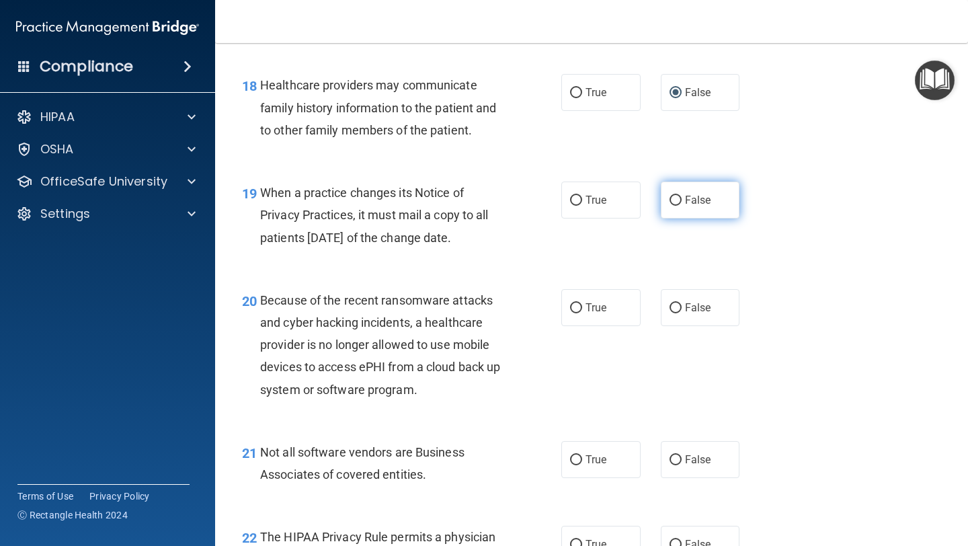
click at [676, 198] on input "False" at bounding box center [676, 201] width 12 height 10
radio input "true"
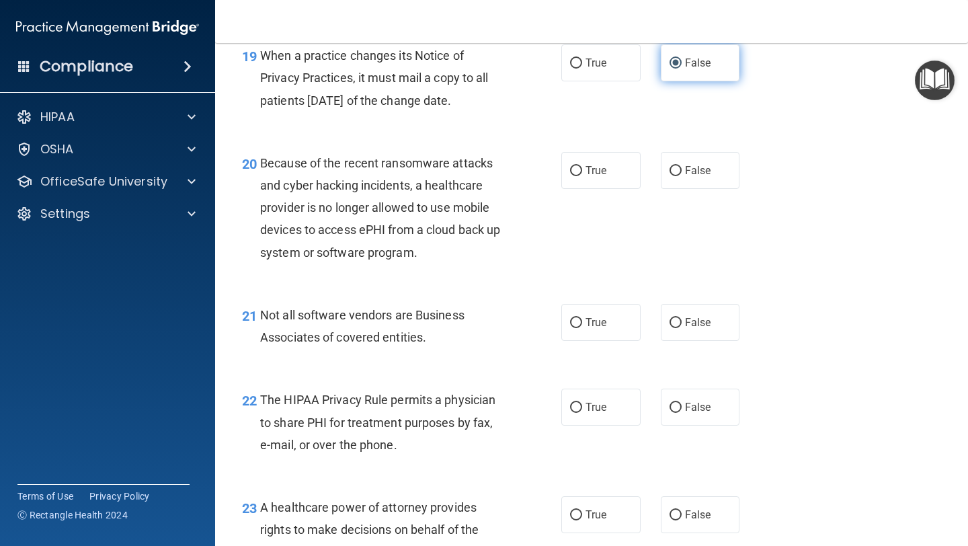
scroll to position [2398, 0]
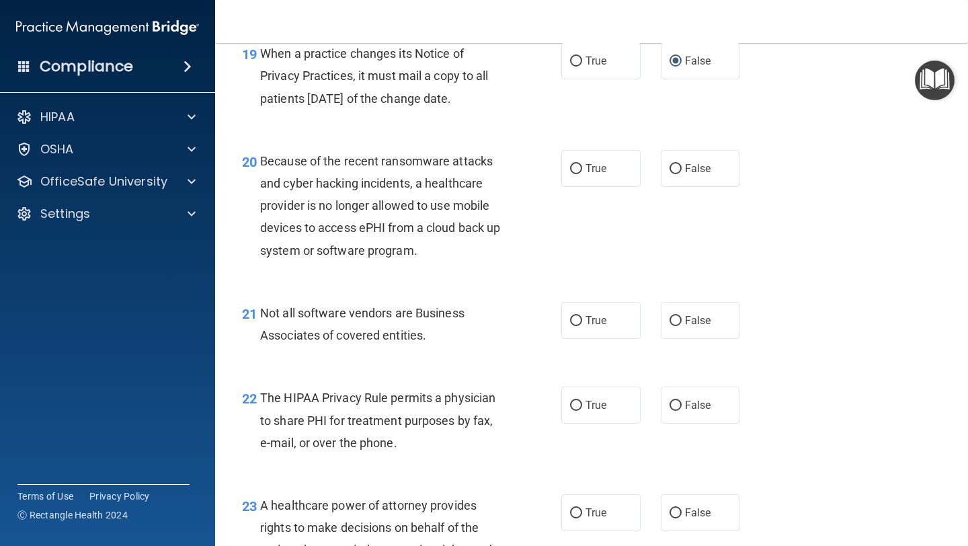
drag, startPoint x: 259, startPoint y: 160, endPoint x: 668, endPoint y: 202, distance: 410.9
click at [668, 202] on div "20 Because of the recent ransomware attacks and cyber hacking incidents, a heal…" at bounding box center [591, 209] width 719 height 152
click at [575, 167] on input "True" at bounding box center [576, 169] width 12 height 10
radio input "true"
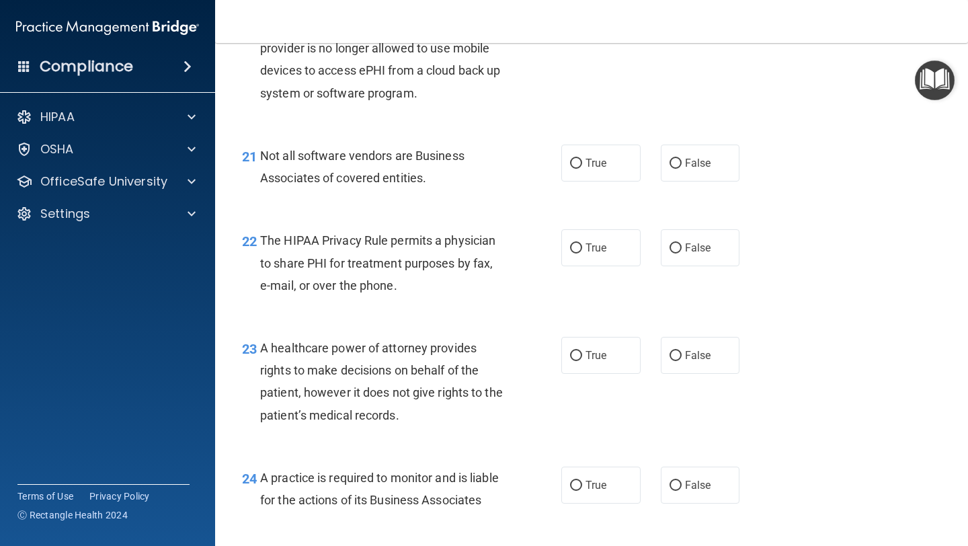
scroll to position [2559, 0]
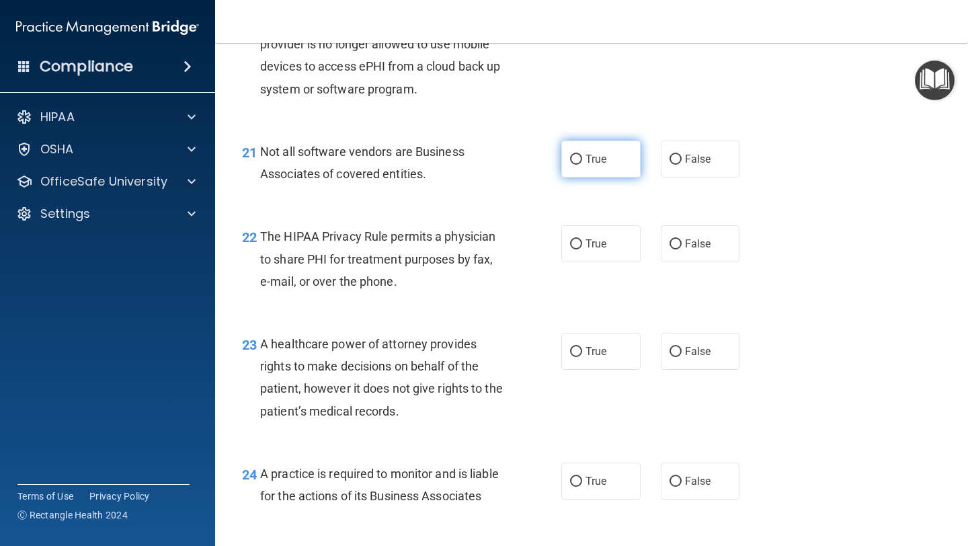
click at [579, 157] on input "True" at bounding box center [576, 160] width 12 height 10
radio input "true"
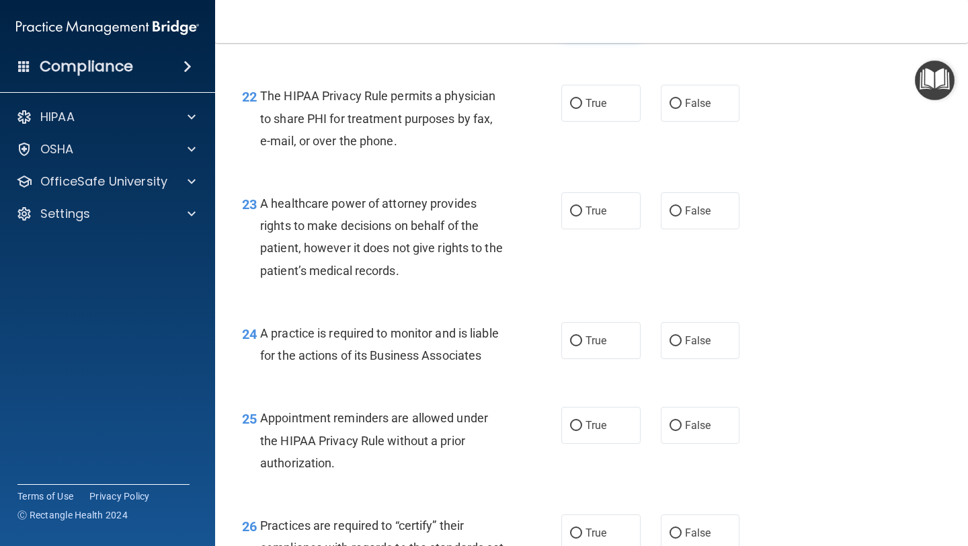
scroll to position [2702, 0]
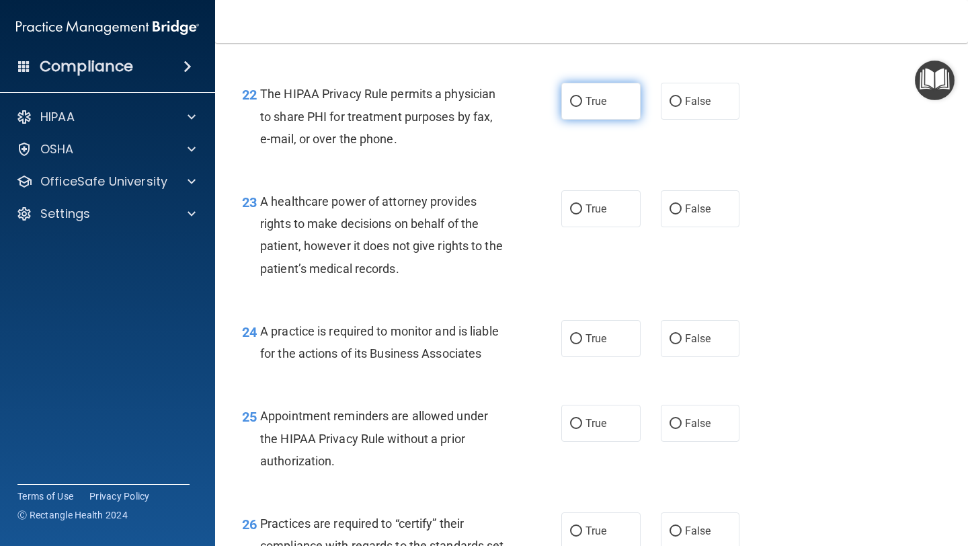
click at [575, 106] on input "True" at bounding box center [576, 102] width 12 height 10
radio input "true"
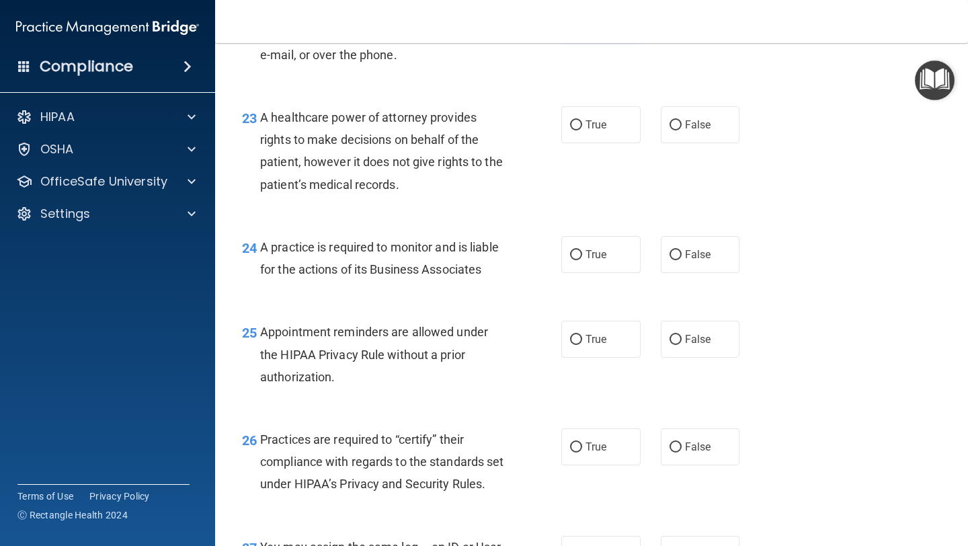
scroll to position [2787, 0]
click at [670, 123] on input "False" at bounding box center [676, 125] width 12 height 10
radio input "true"
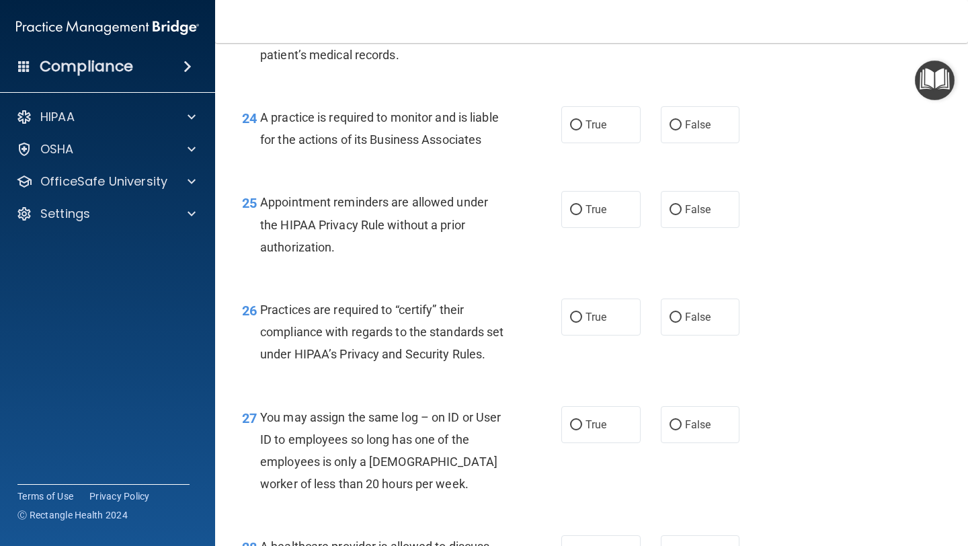
scroll to position [2917, 0]
click at [668, 125] on label "False" at bounding box center [700, 123] width 79 height 37
click at [670, 125] on input "False" at bounding box center [676, 124] width 12 height 10
radio input "true"
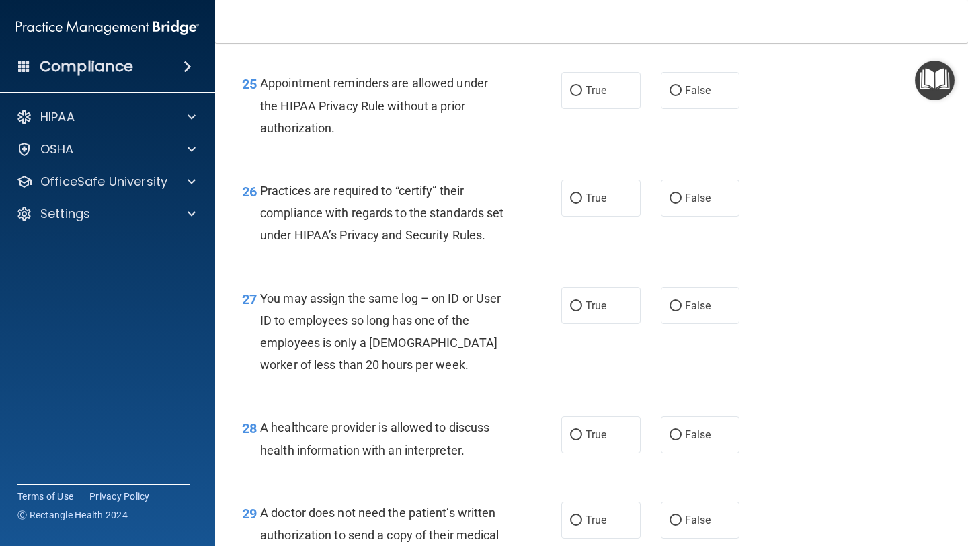
scroll to position [3037, 0]
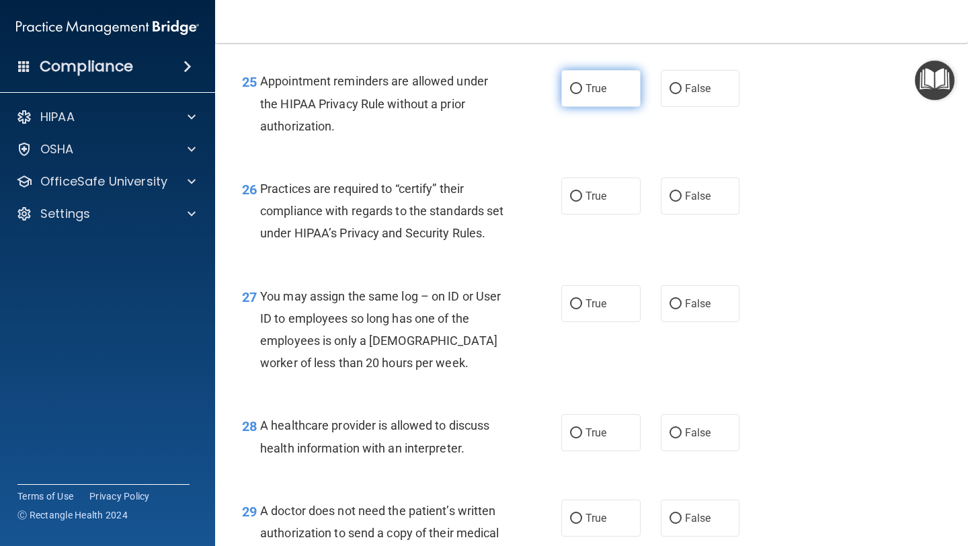
click at [576, 90] on input "True" at bounding box center [576, 89] width 12 height 10
radio input "true"
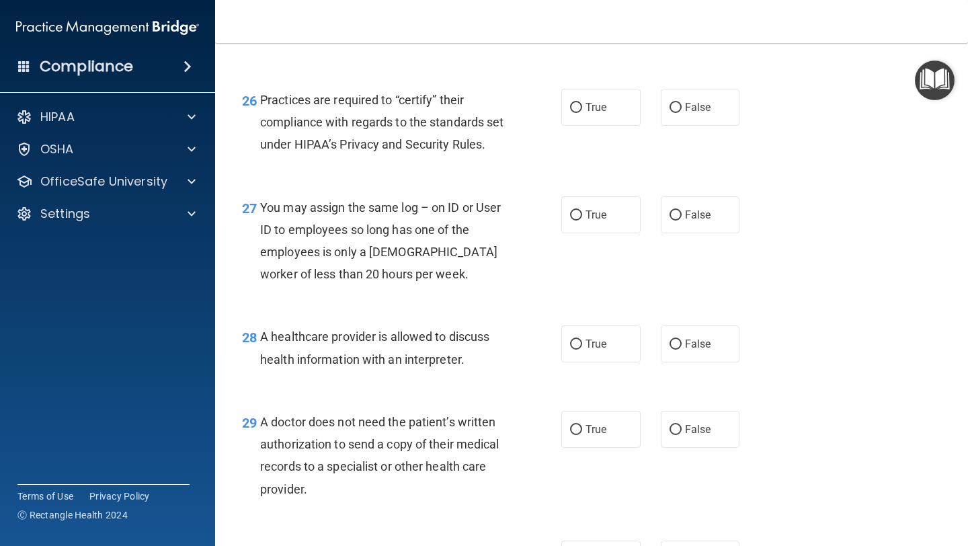
scroll to position [3129, 0]
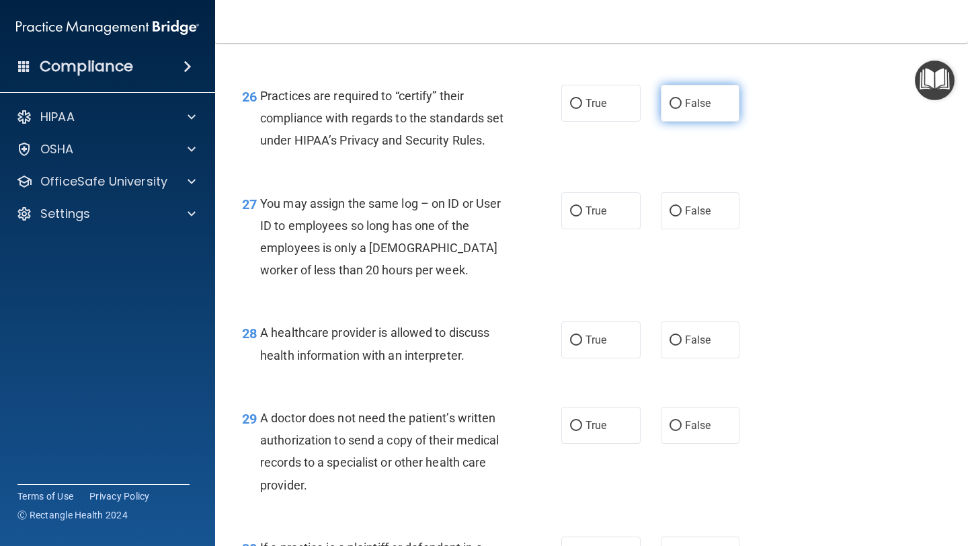
click at [677, 100] on input "False" at bounding box center [676, 104] width 12 height 10
radio input "true"
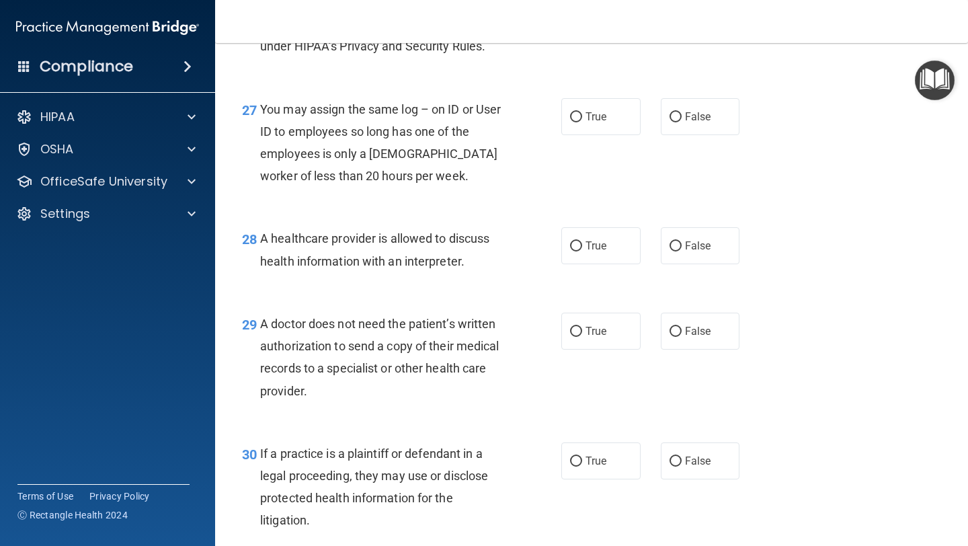
scroll to position [3226, 0]
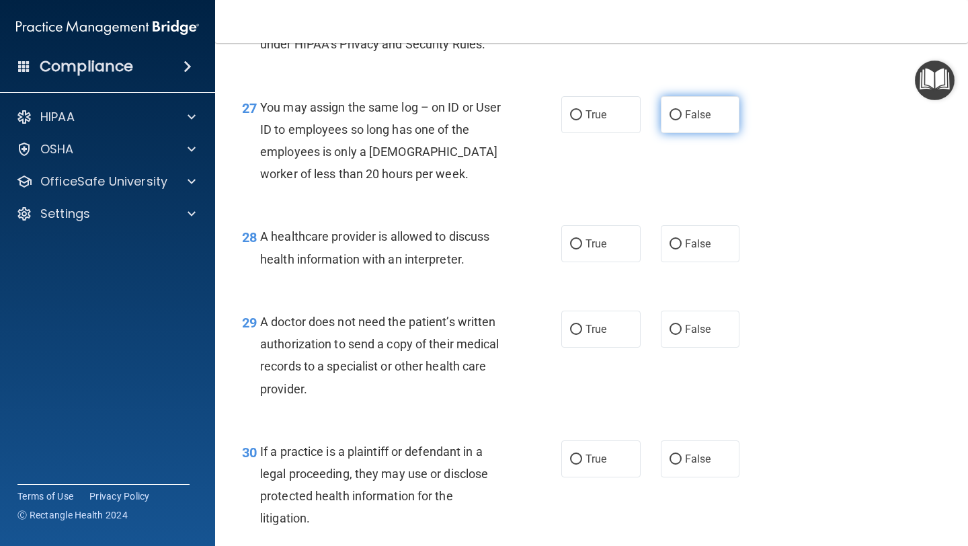
click at [674, 120] on input "False" at bounding box center [676, 115] width 12 height 10
radio input "true"
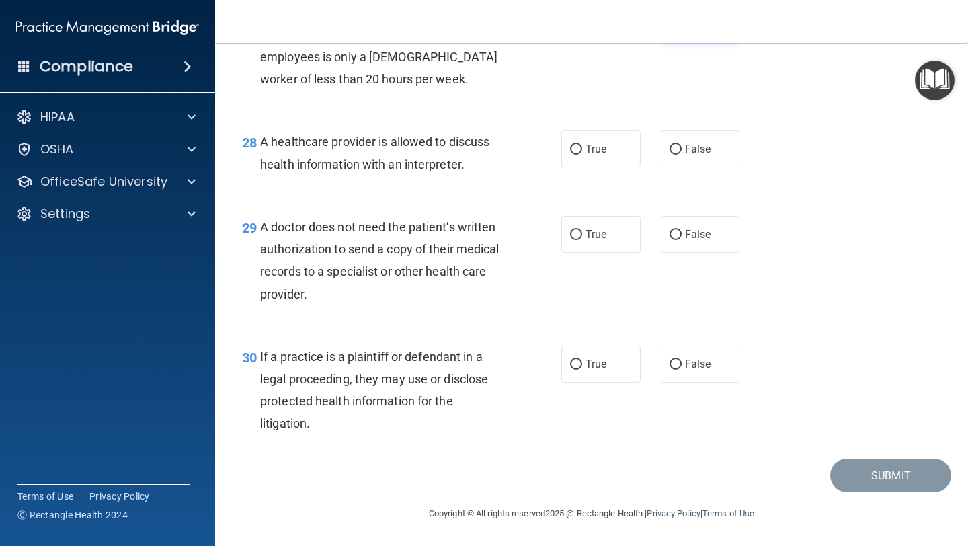
scroll to position [3334, 0]
click at [573, 155] on input "True" at bounding box center [576, 150] width 12 height 10
radio input "true"
click at [578, 237] on input "True" at bounding box center [576, 235] width 12 height 10
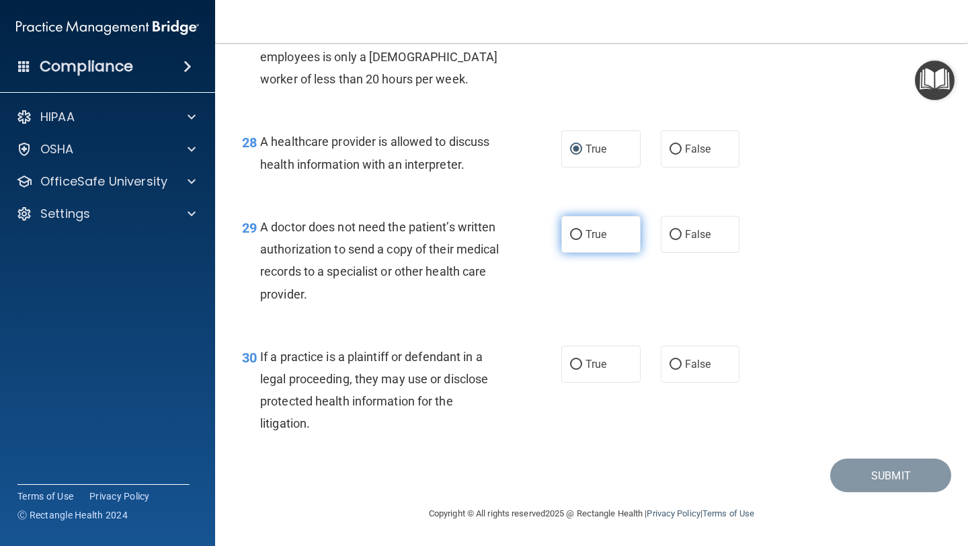
radio input "true"
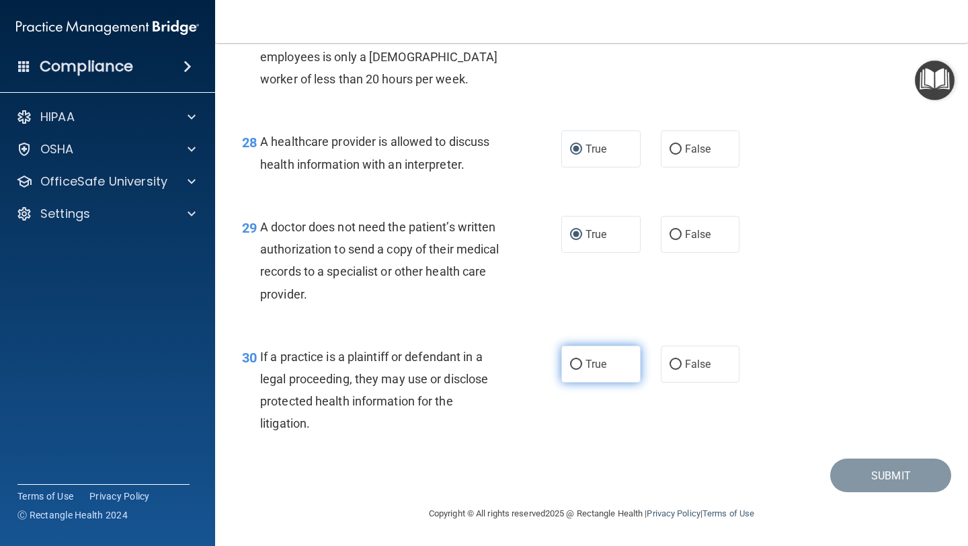
click at [573, 361] on input "True" at bounding box center [576, 365] width 12 height 10
radio input "true"
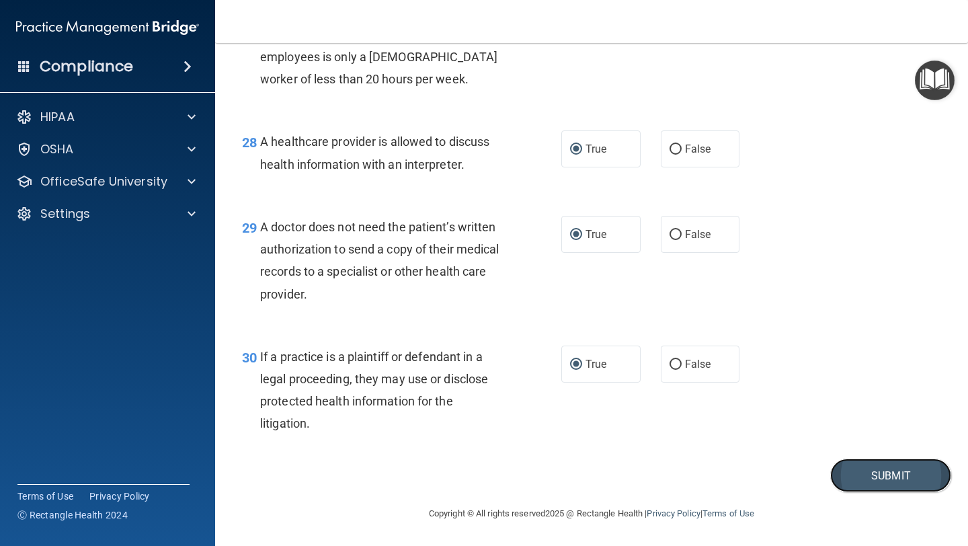
click at [907, 475] on button "Submit" at bounding box center [890, 475] width 121 height 34
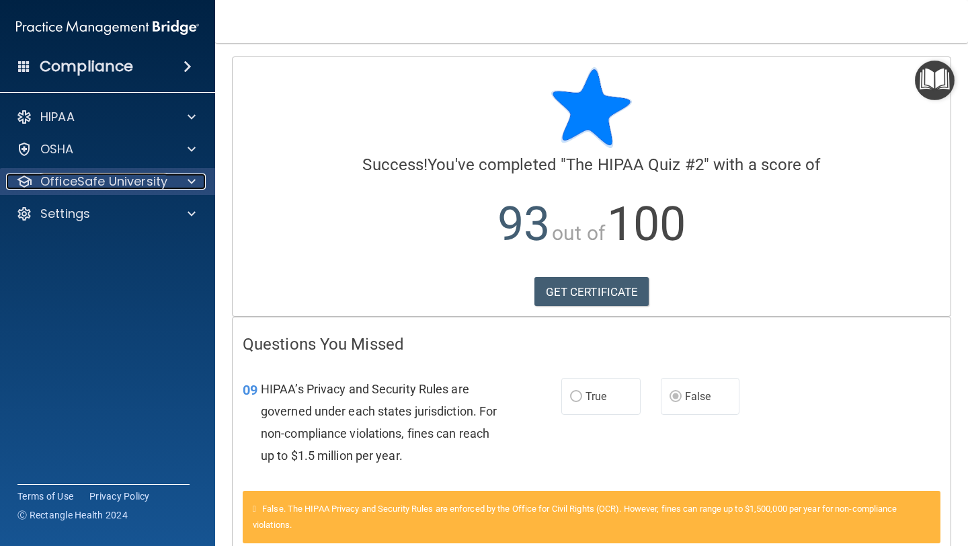
click at [190, 178] on span at bounding box center [192, 181] width 8 height 16
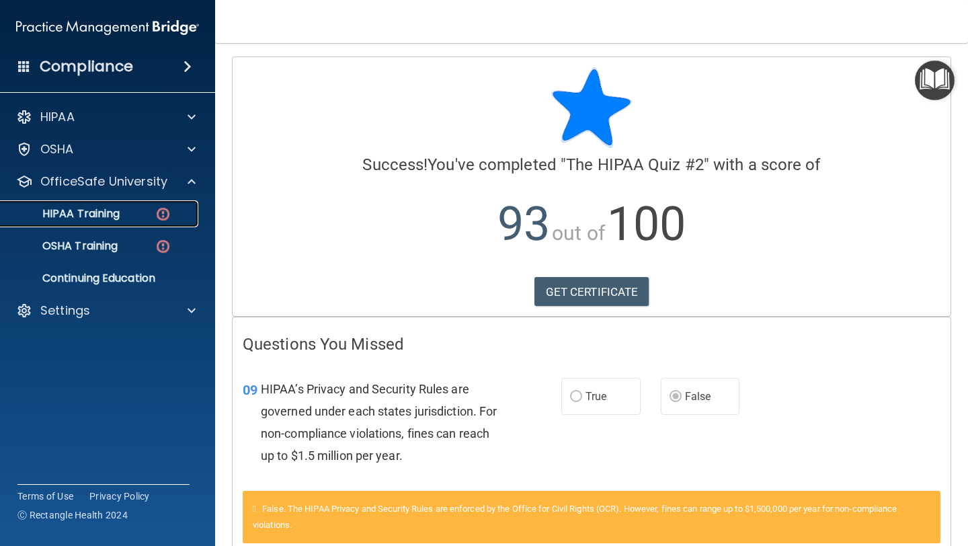
click at [125, 212] on div "HIPAA Training" at bounding box center [101, 213] width 184 height 13
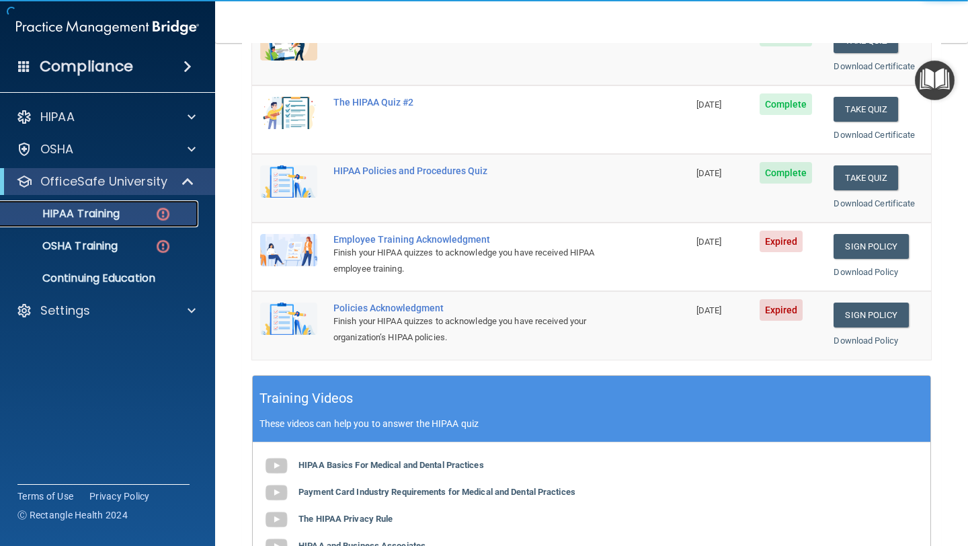
scroll to position [227, 0]
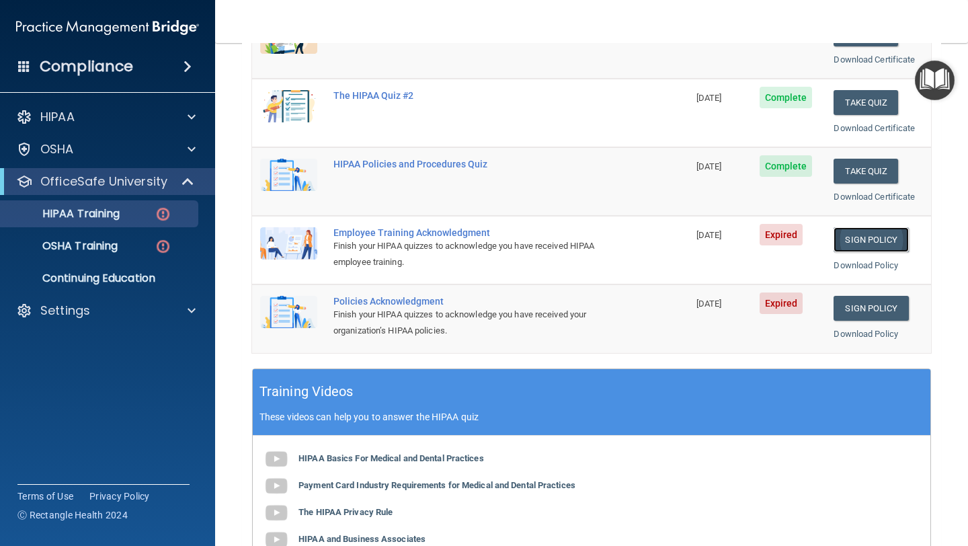
click at [883, 239] on link "Sign Policy" at bounding box center [871, 239] width 75 height 25
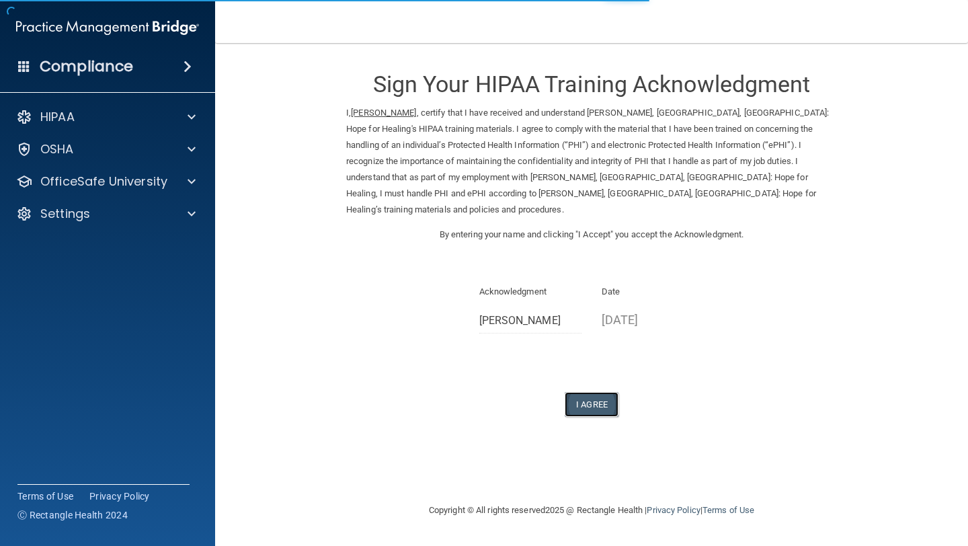
click at [596, 392] on button "I Agree" at bounding box center [592, 404] width 54 height 25
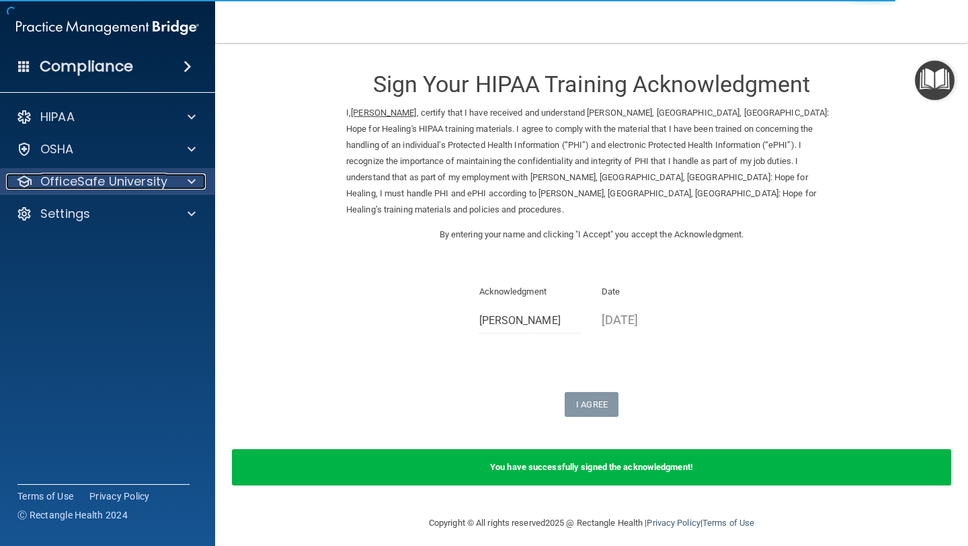
click at [81, 180] on p "OfficeSafe University" at bounding box center [103, 181] width 127 height 16
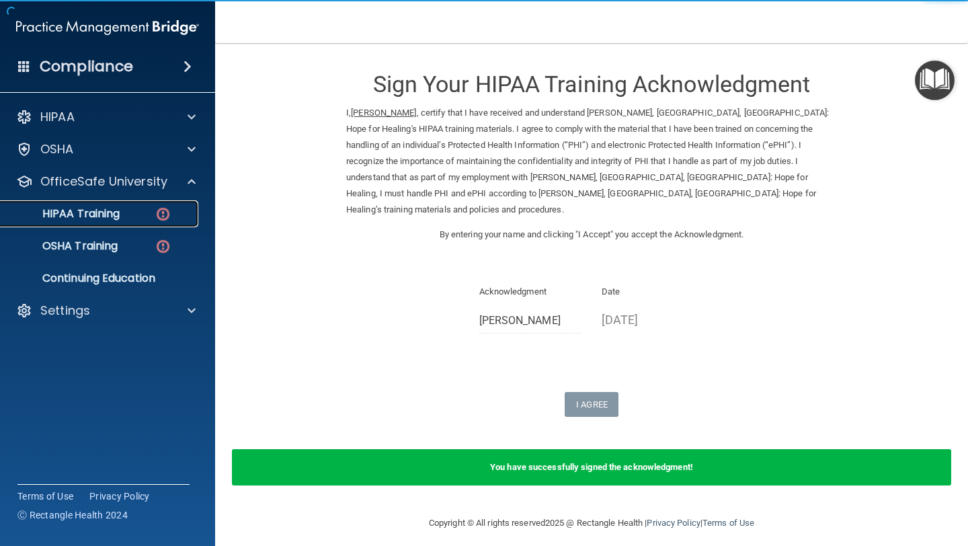
click at [89, 217] on p "HIPAA Training" at bounding box center [64, 213] width 111 height 13
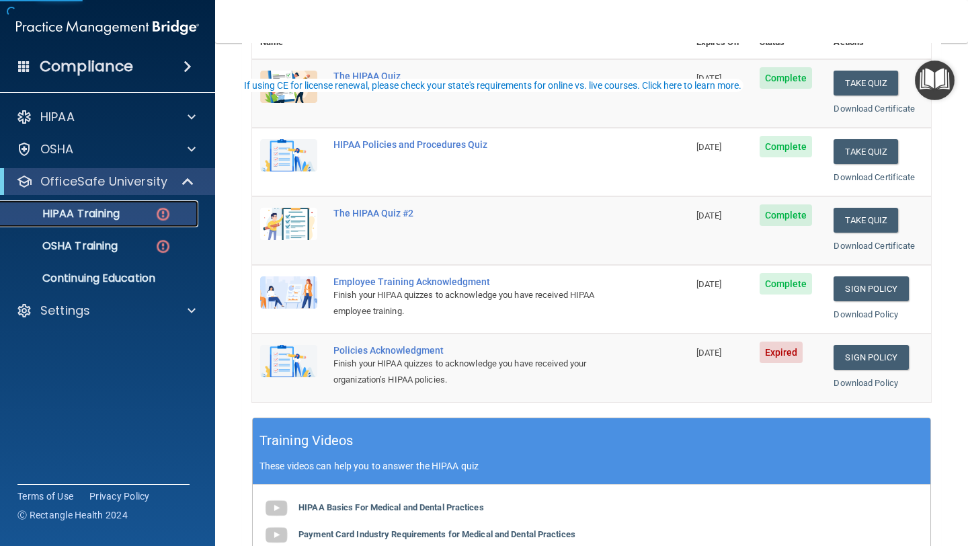
scroll to position [189, 0]
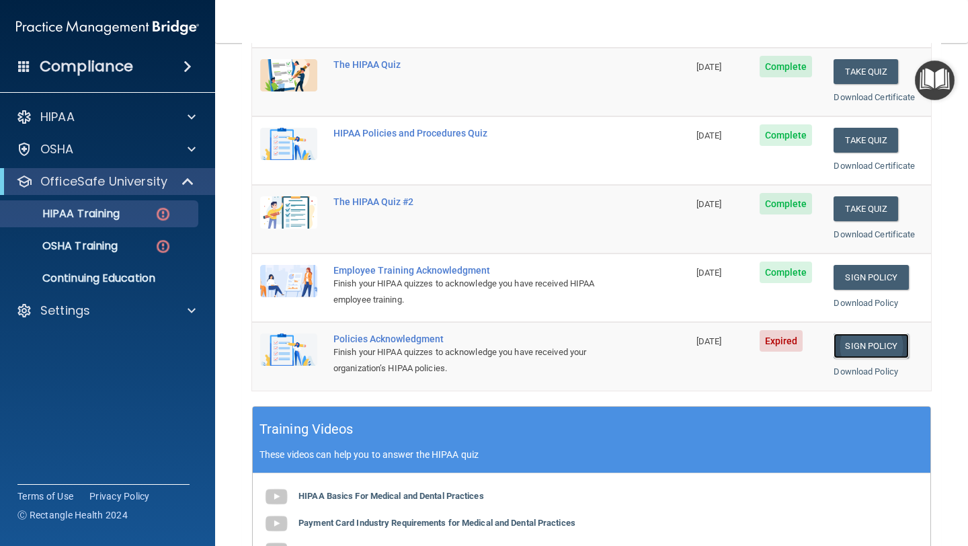
click at [883, 342] on link "Sign Policy" at bounding box center [871, 345] width 75 height 25
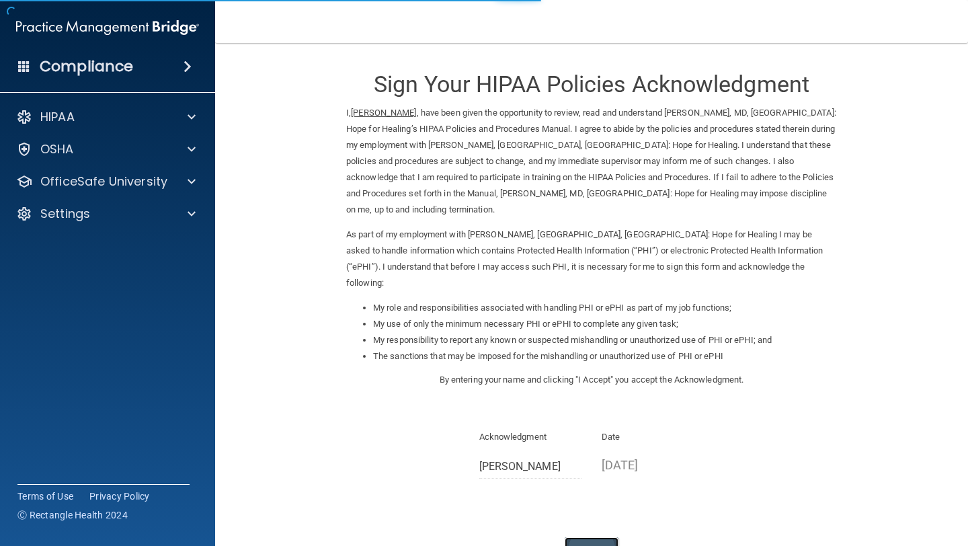
click at [591, 537] on button "I Agree" at bounding box center [592, 549] width 54 height 25
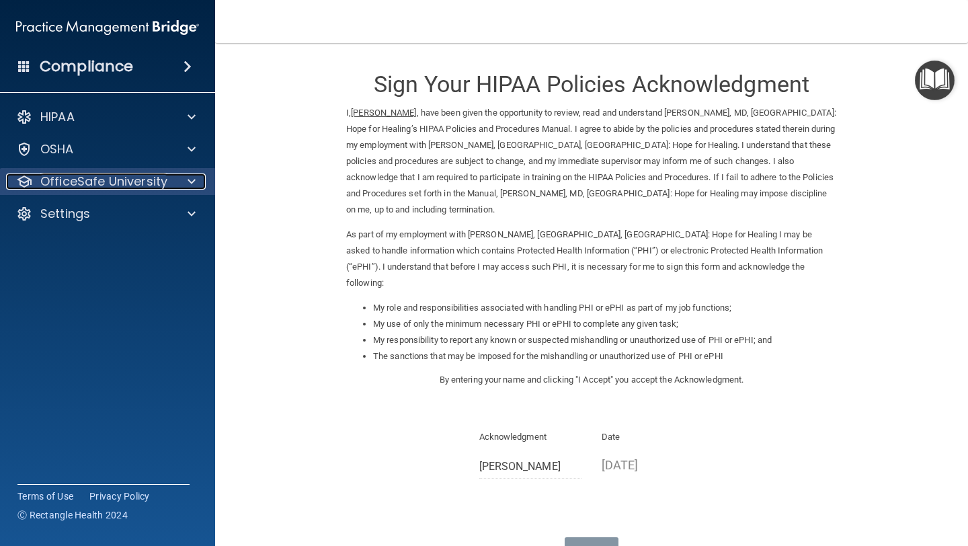
click at [130, 178] on p "OfficeSafe University" at bounding box center [103, 181] width 127 height 16
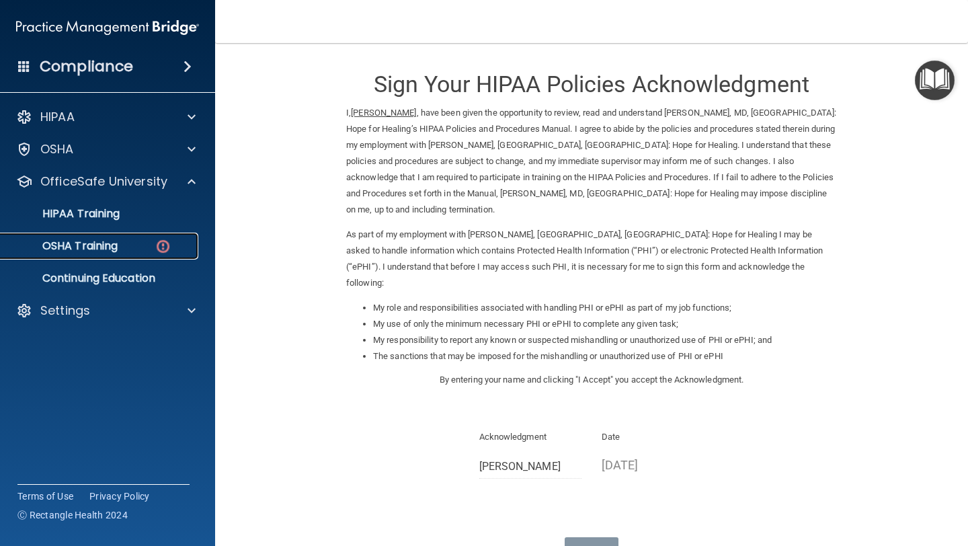
click at [95, 245] on p "OSHA Training" at bounding box center [63, 245] width 109 height 13
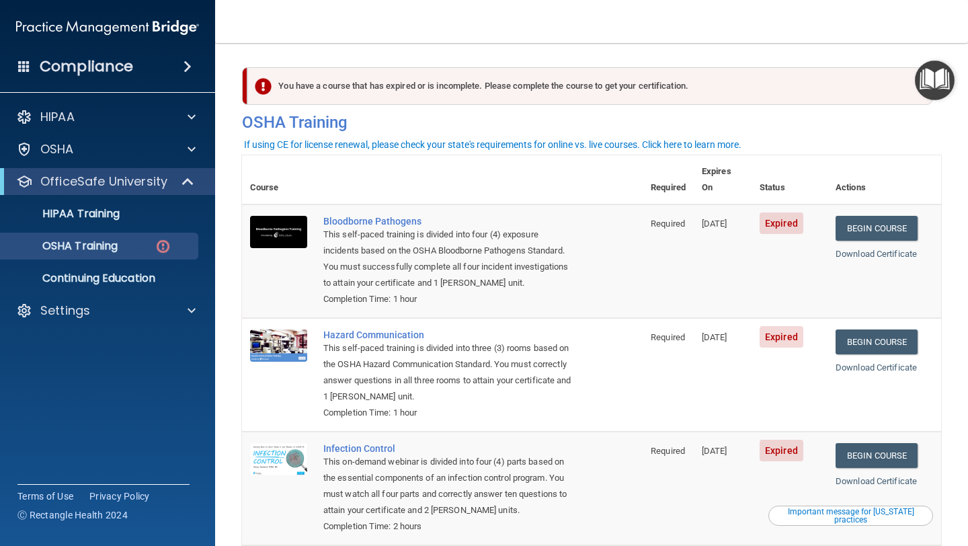
click at [816, 226] on td "Expired" at bounding box center [790, 261] width 76 height 114
